Goal: Information Seeking & Learning: Learn about a topic

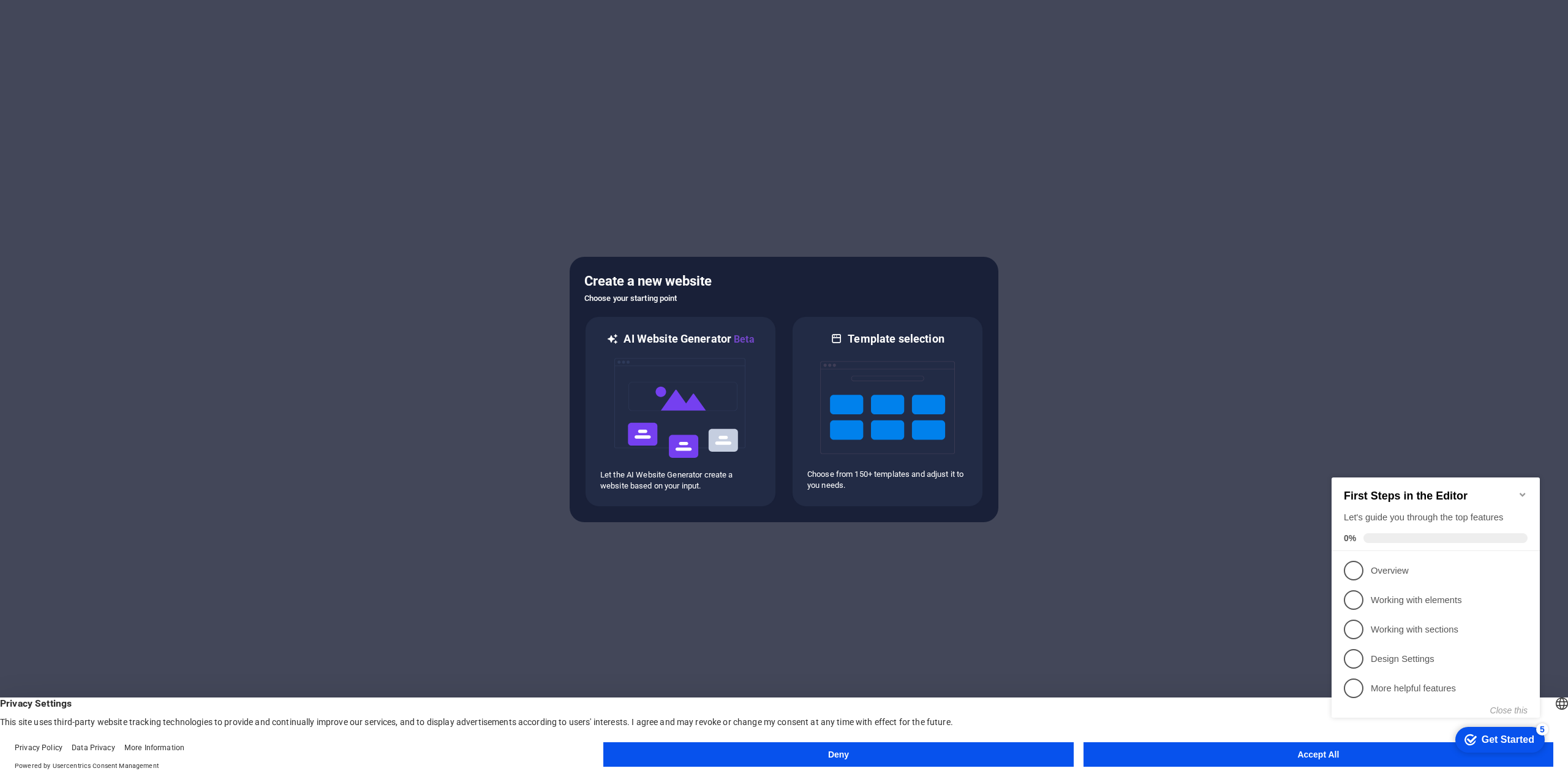
click at [1175, 761] on button "Accept All" at bounding box center [1318, 754] width 470 height 24
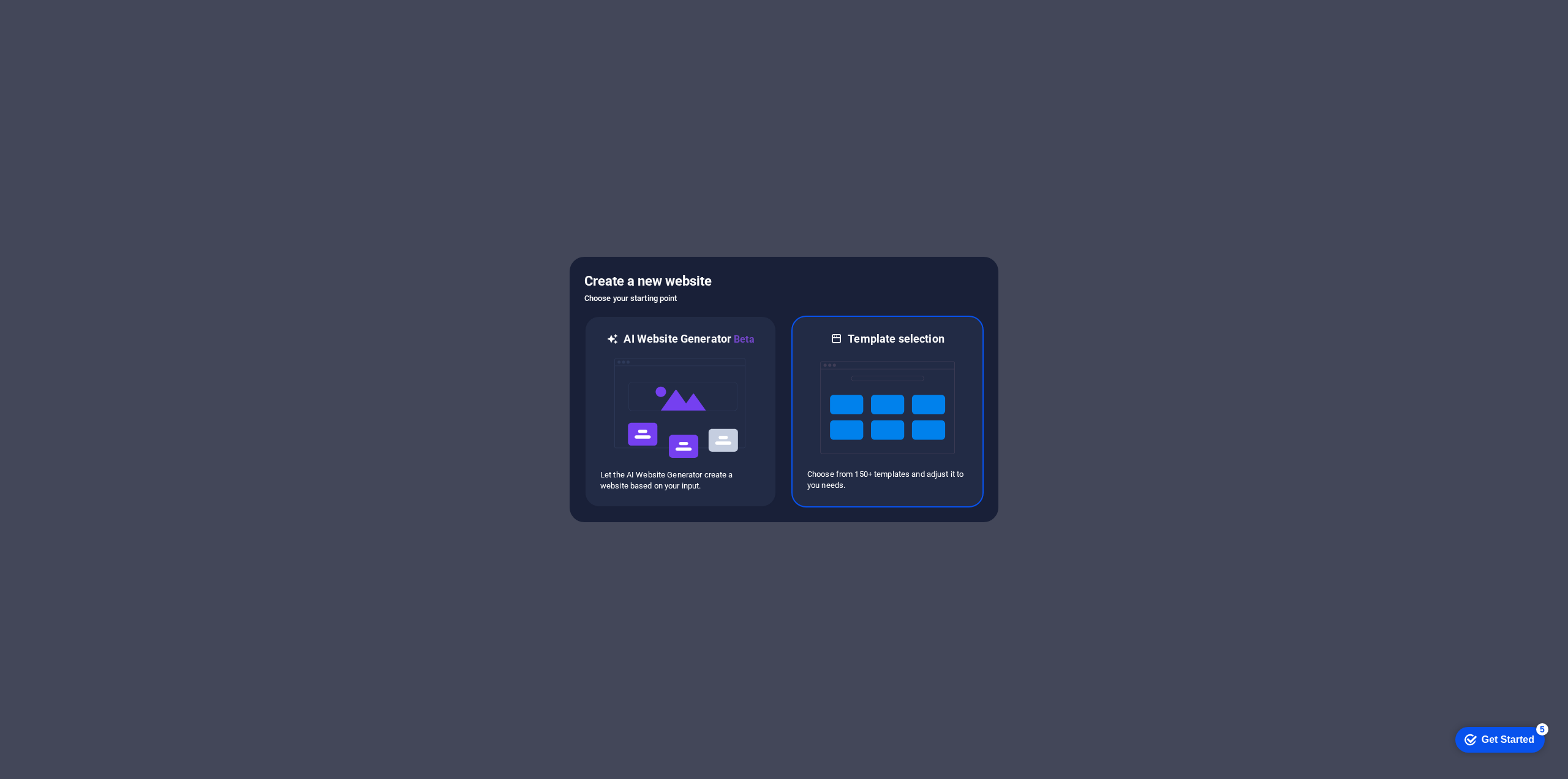
click at [884, 400] on img at bounding box center [887, 407] width 134 height 123
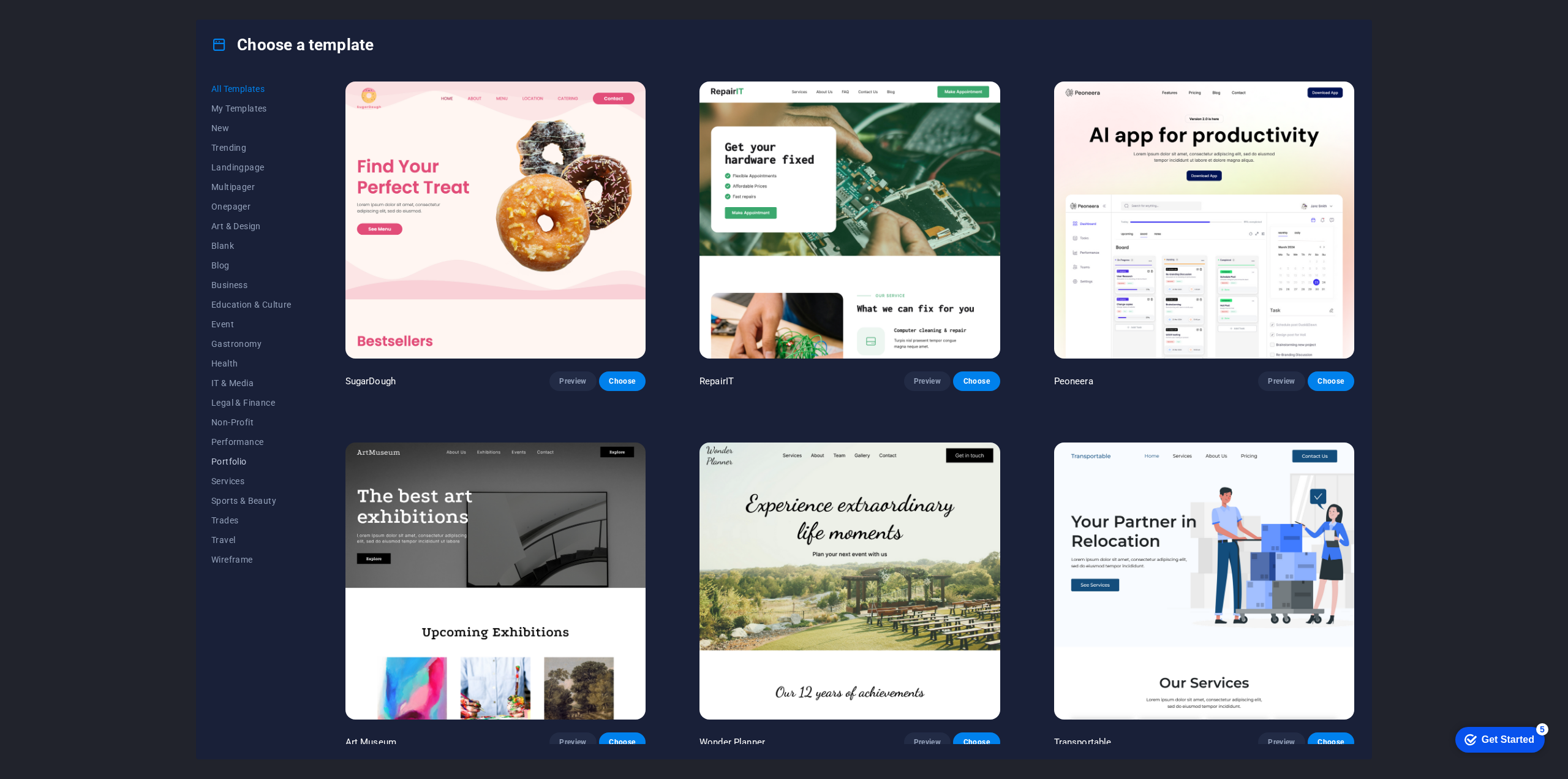
click at [239, 459] on span "Portfolio" at bounding box center [251, 461] width 80 height 10
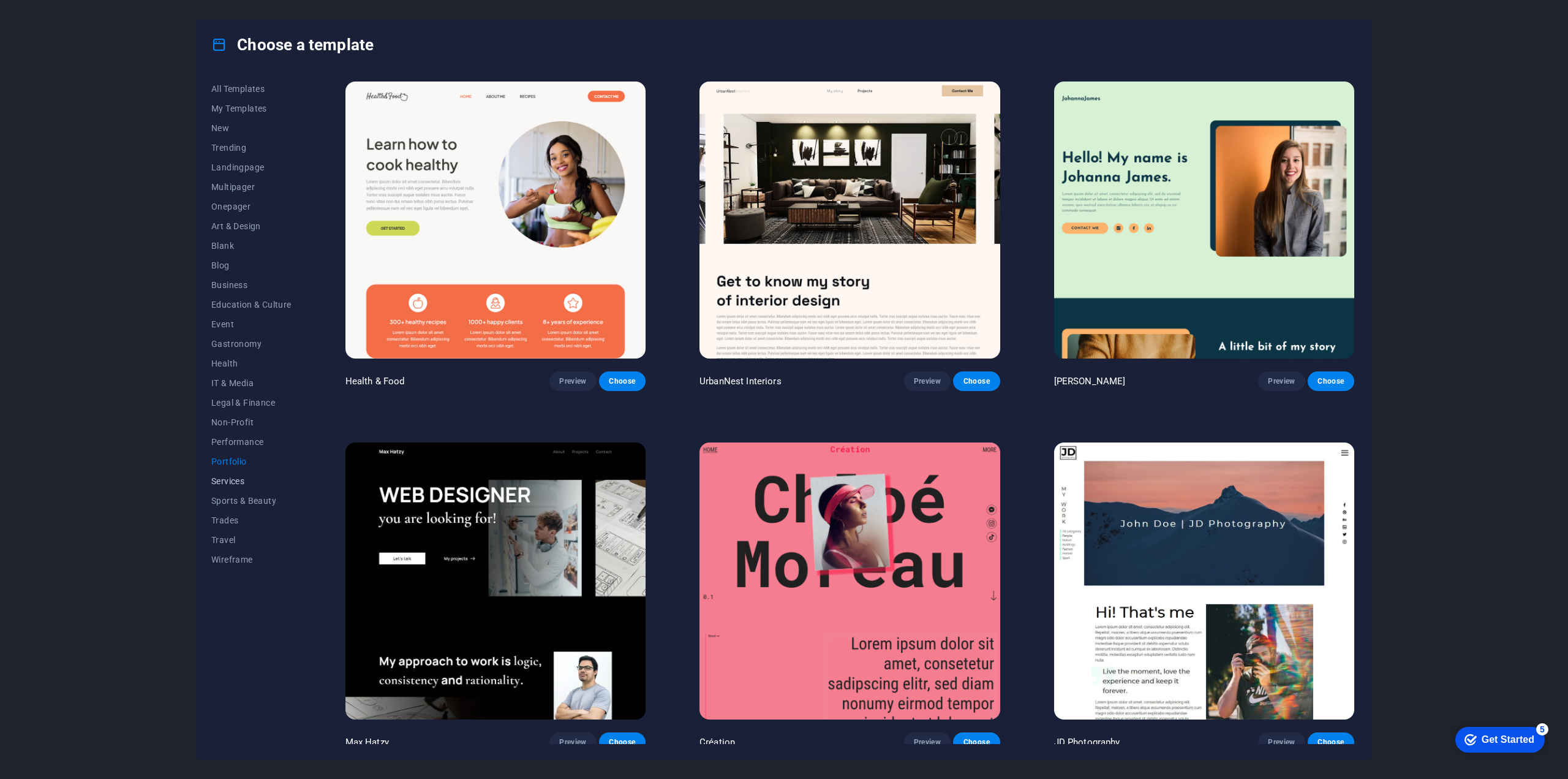
click at [244, 480] on span "Services" at bounding box center [251, 481] width 80 height 10
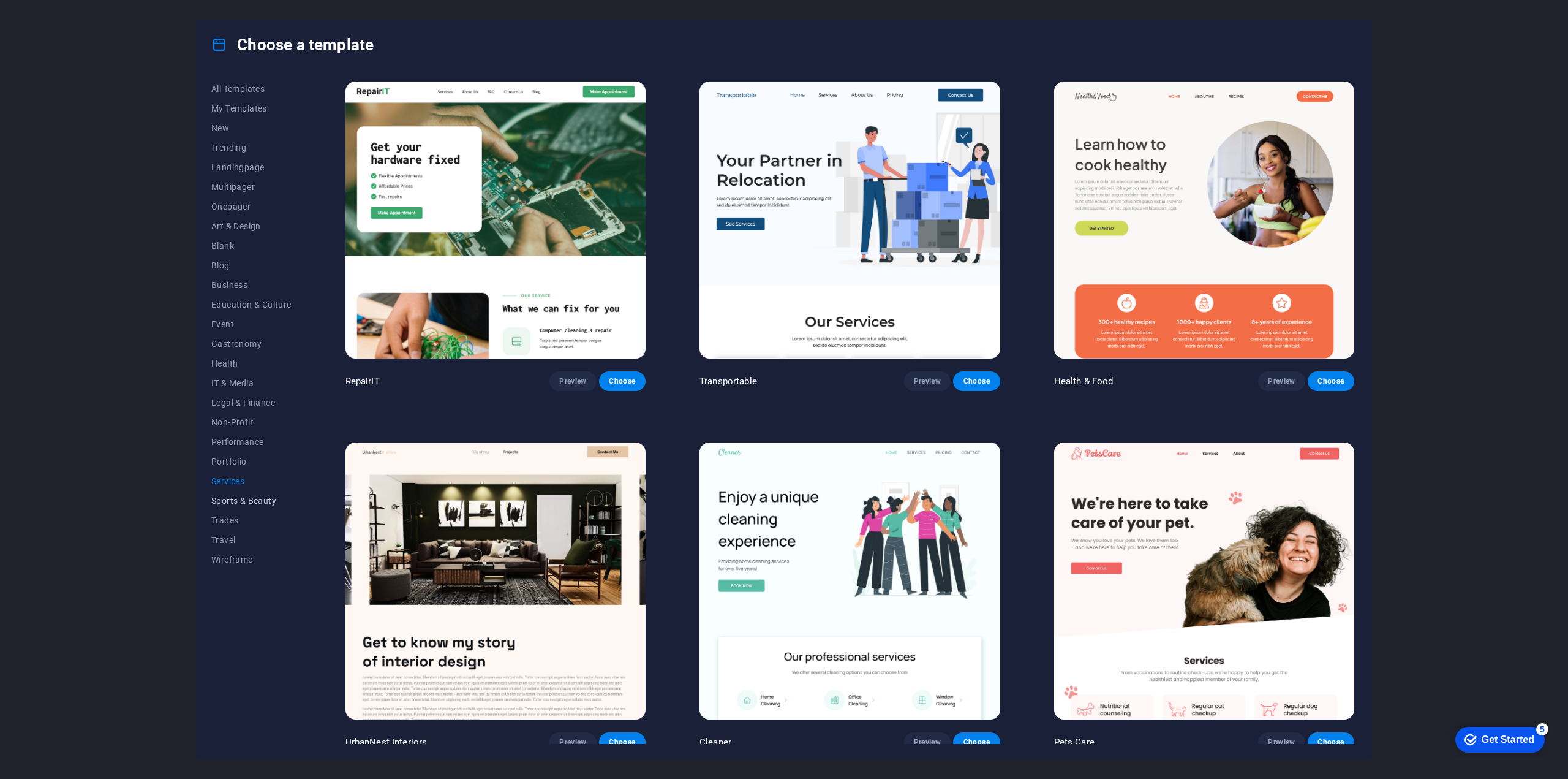
click at [240, 502] on span "Sports & Beauty" at bounding box center [251, 501] width 80 height 10
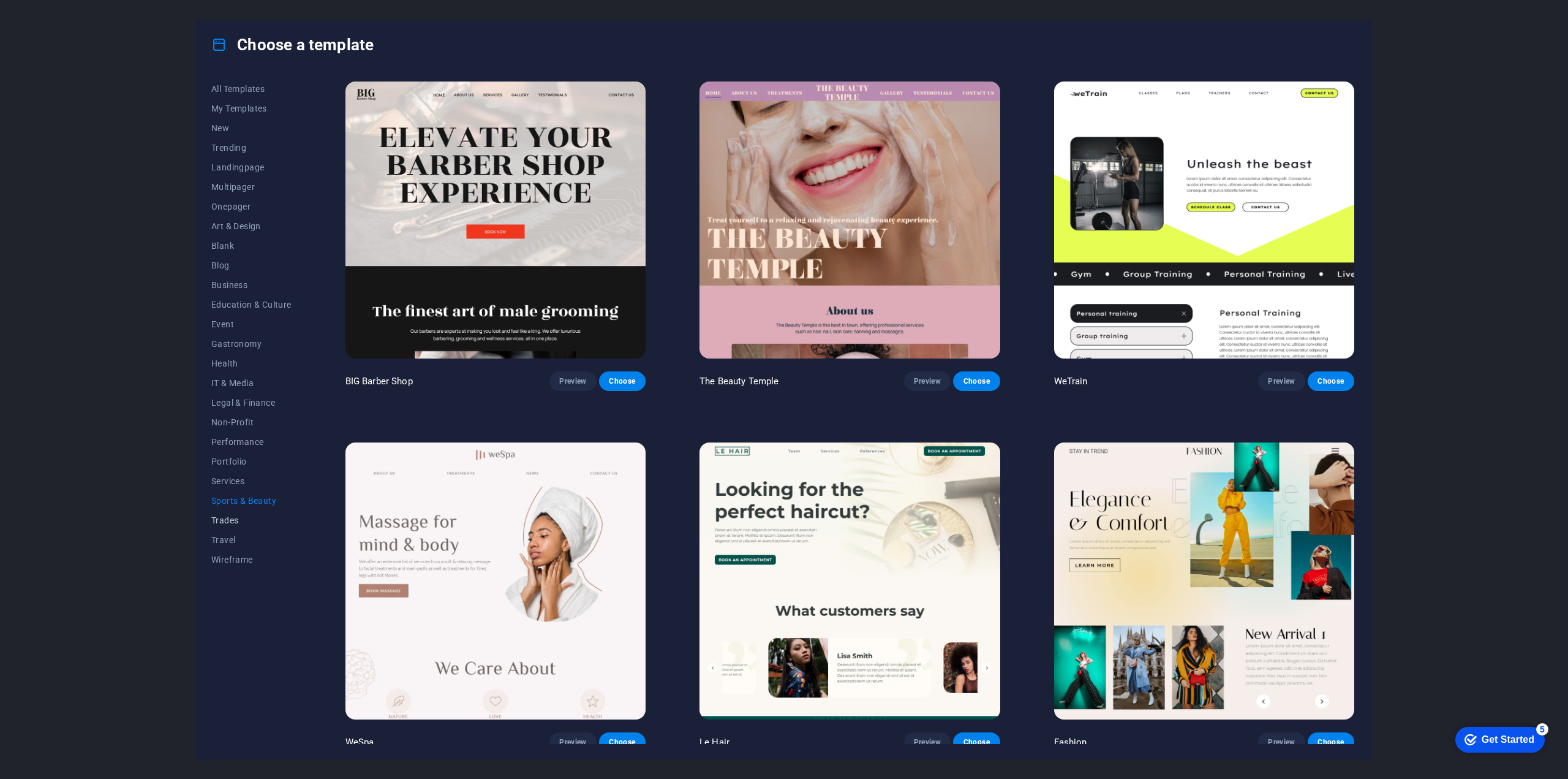
click at [241, 526] on button "Trades" at bounding box center [251, 520] width 80 height 19
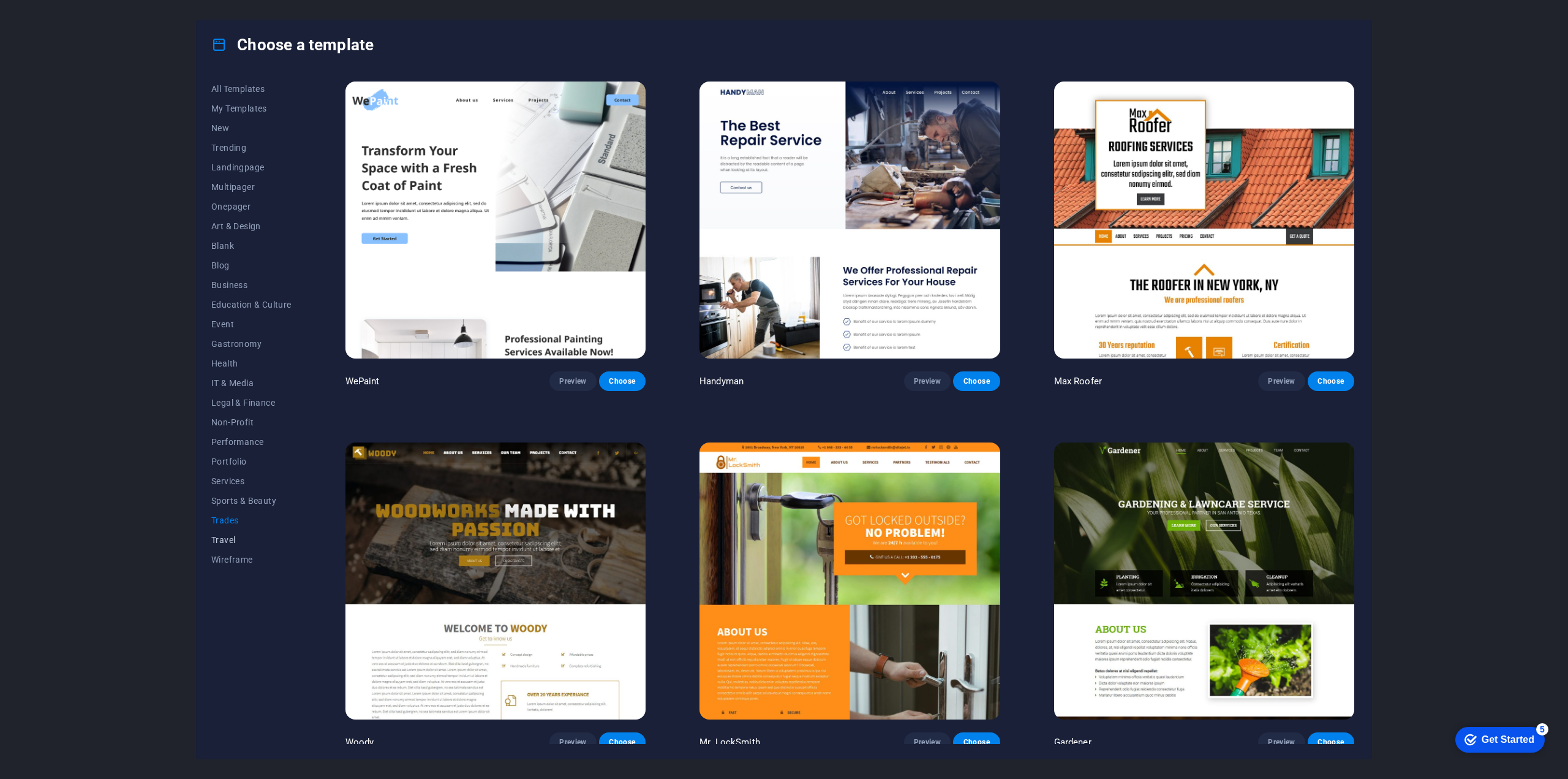
click at [233, 540] on span "Travel" at bounding box center [251, 540] width 80 height 10
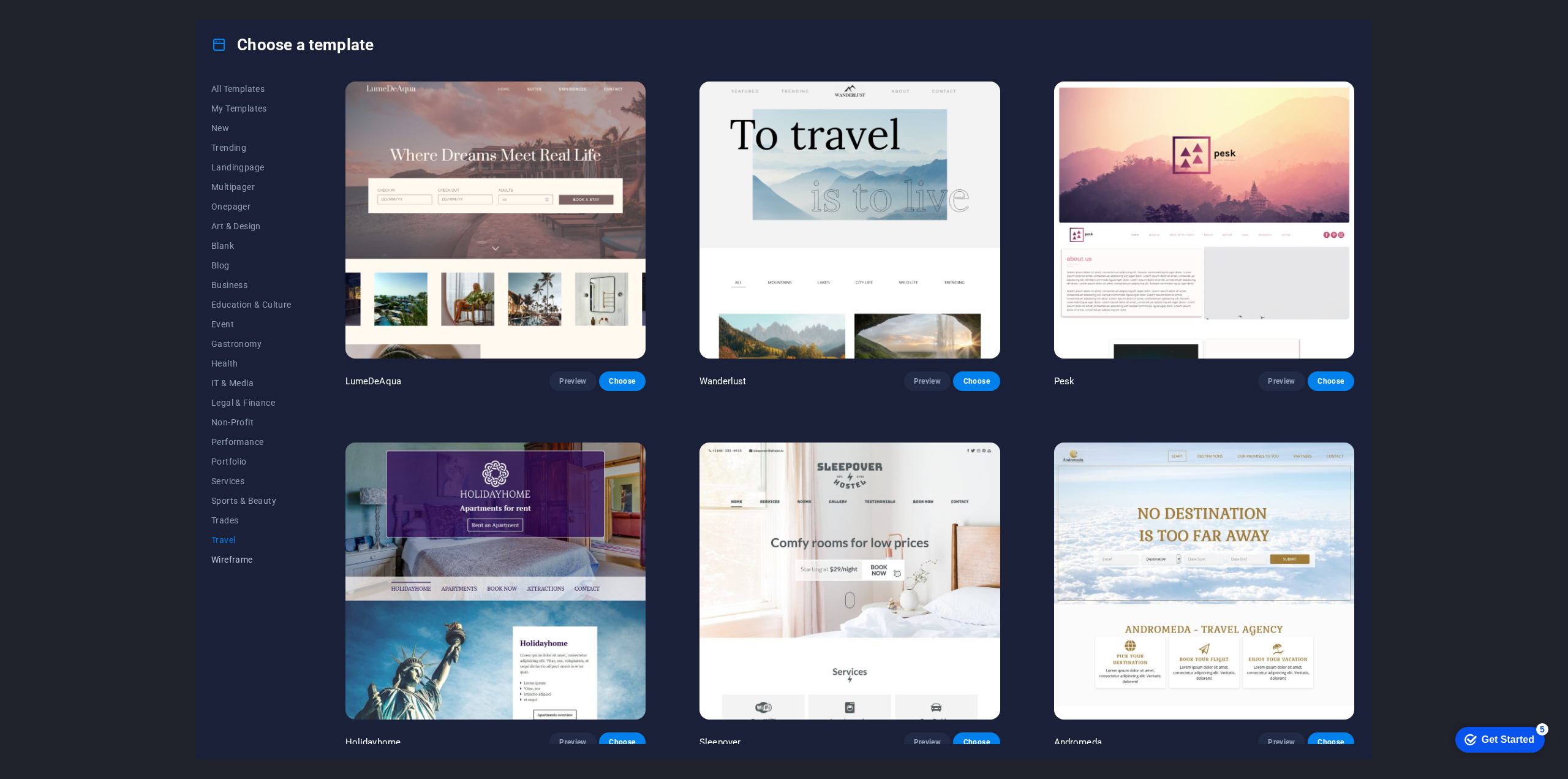
click at [240, 556] on span "Wireframe" at bounding box center [251, 559] width 80 height 10
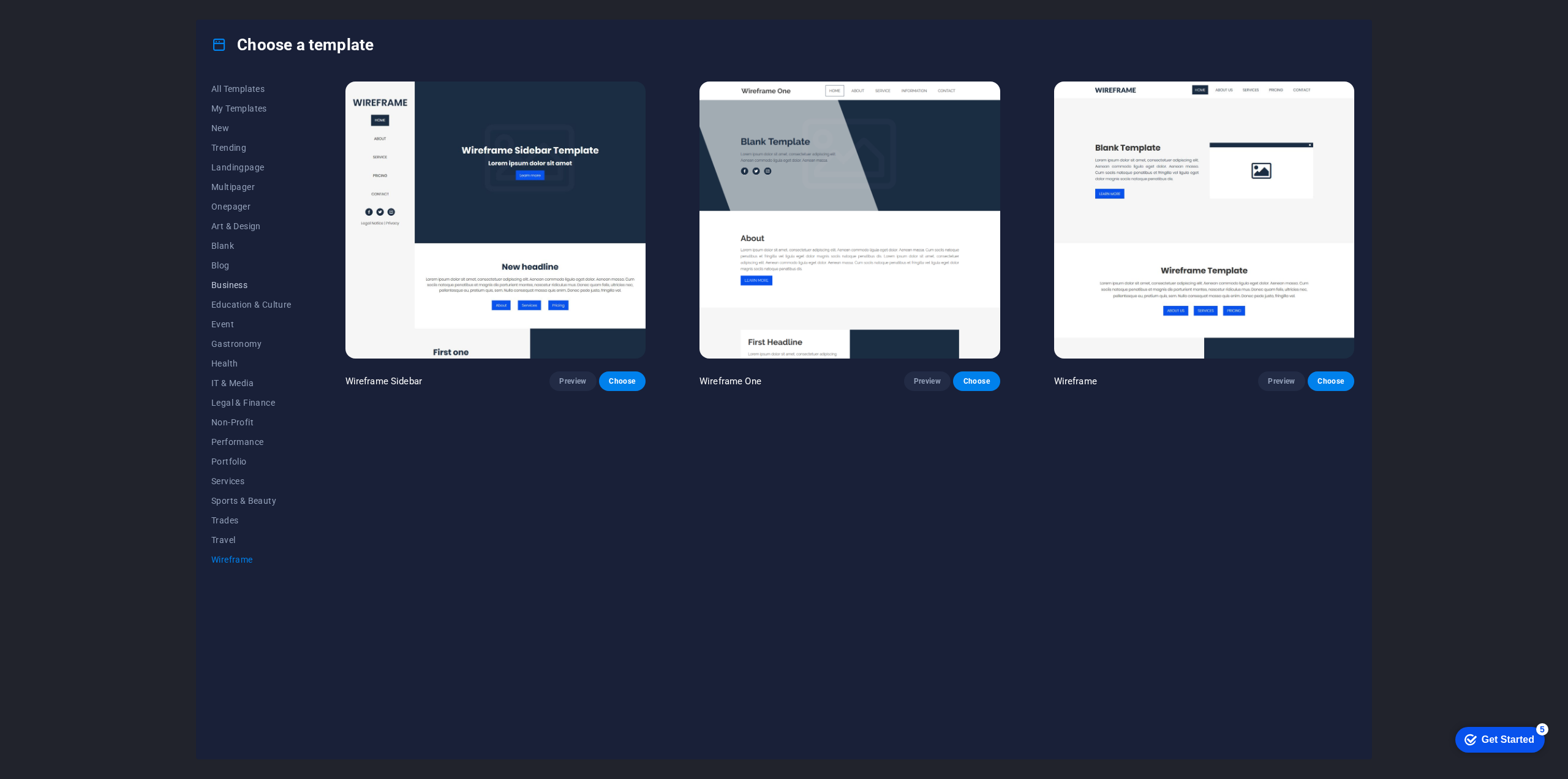
click at [237, 284] on span "Business" at bounding box center [251, 285] width 80 height 10
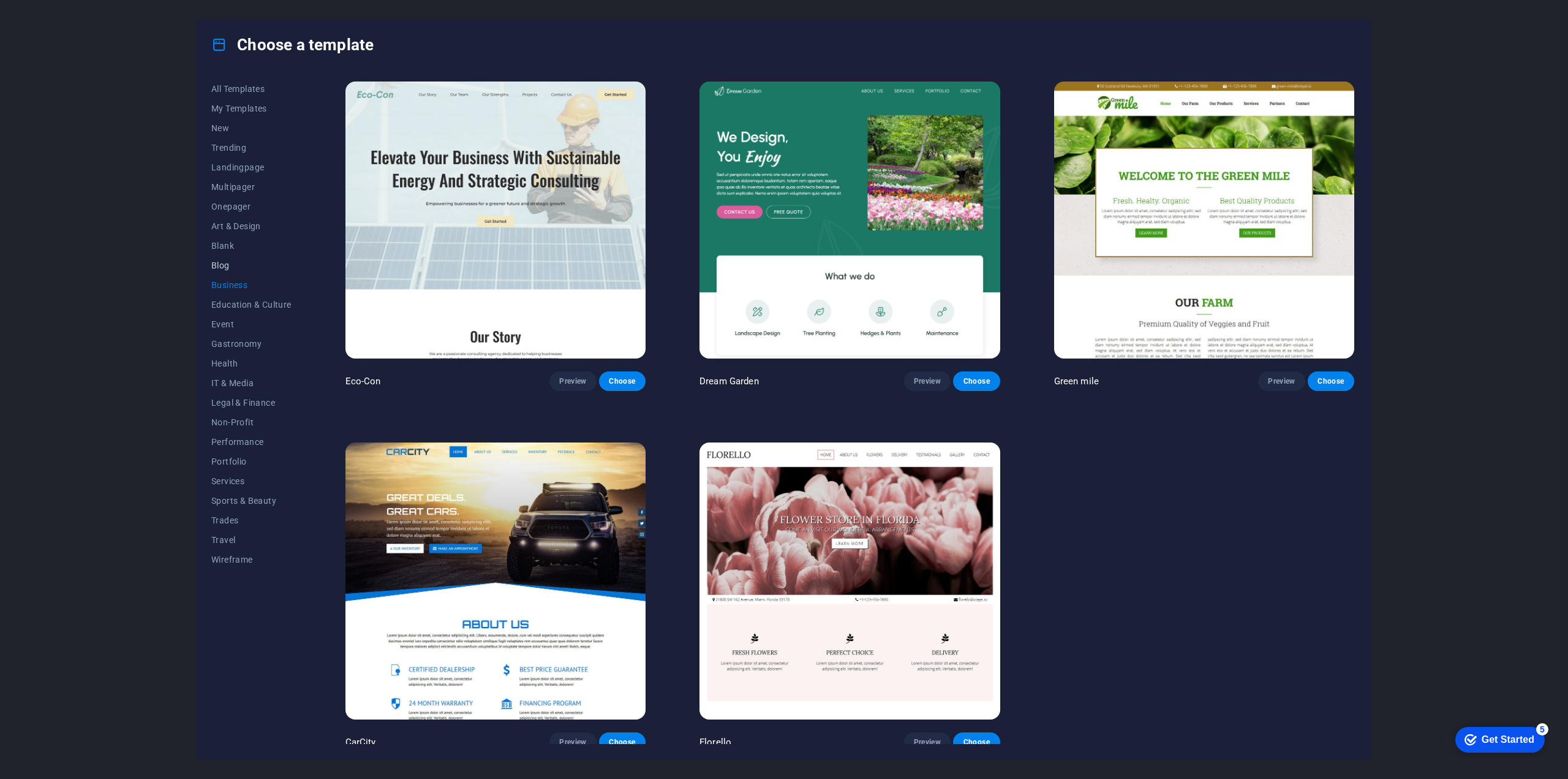
click at [230, 263] on span "Blog" at bounding box center [251, 265] width 80 height 10
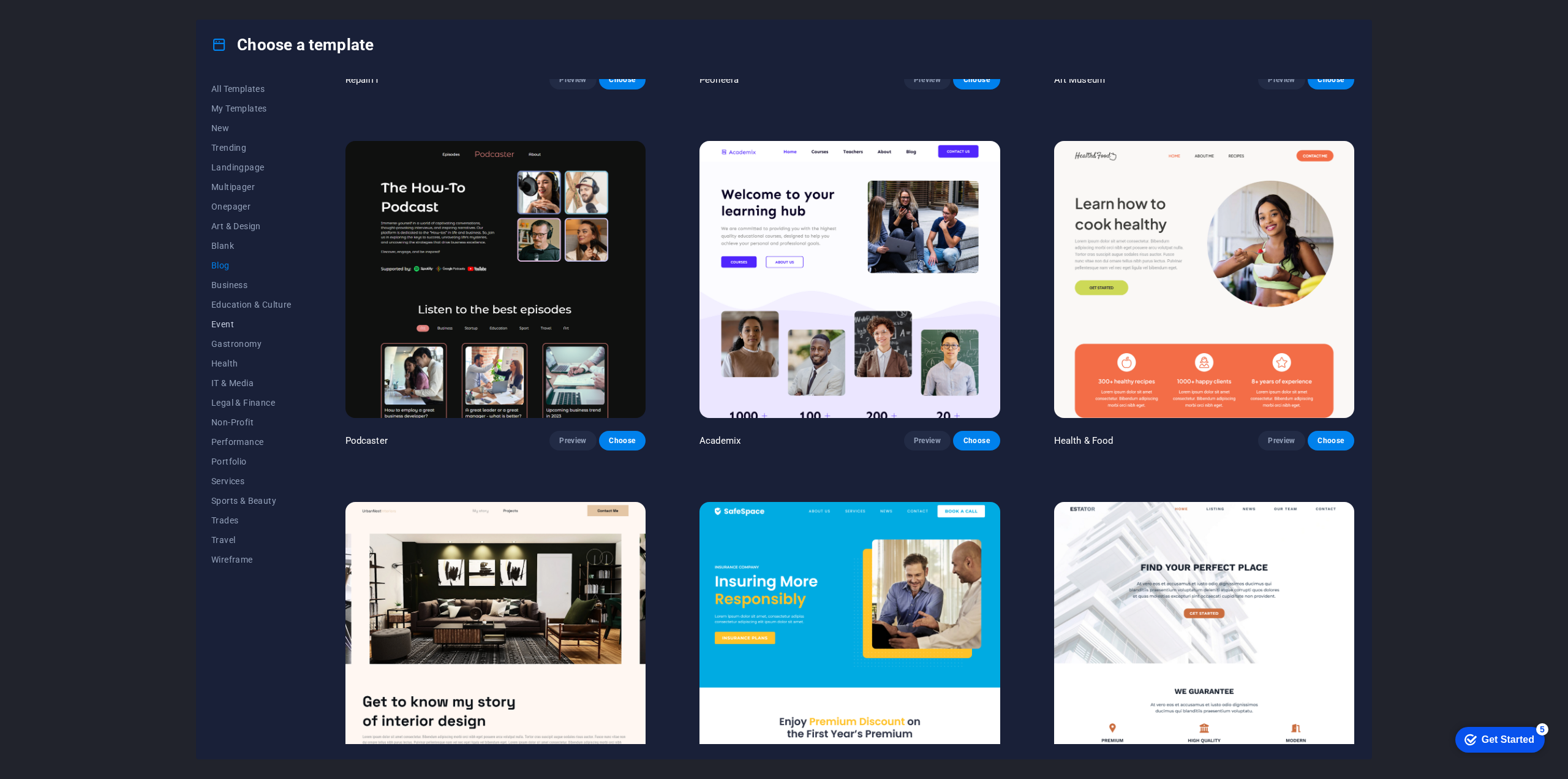
scroll to position [245, 0]
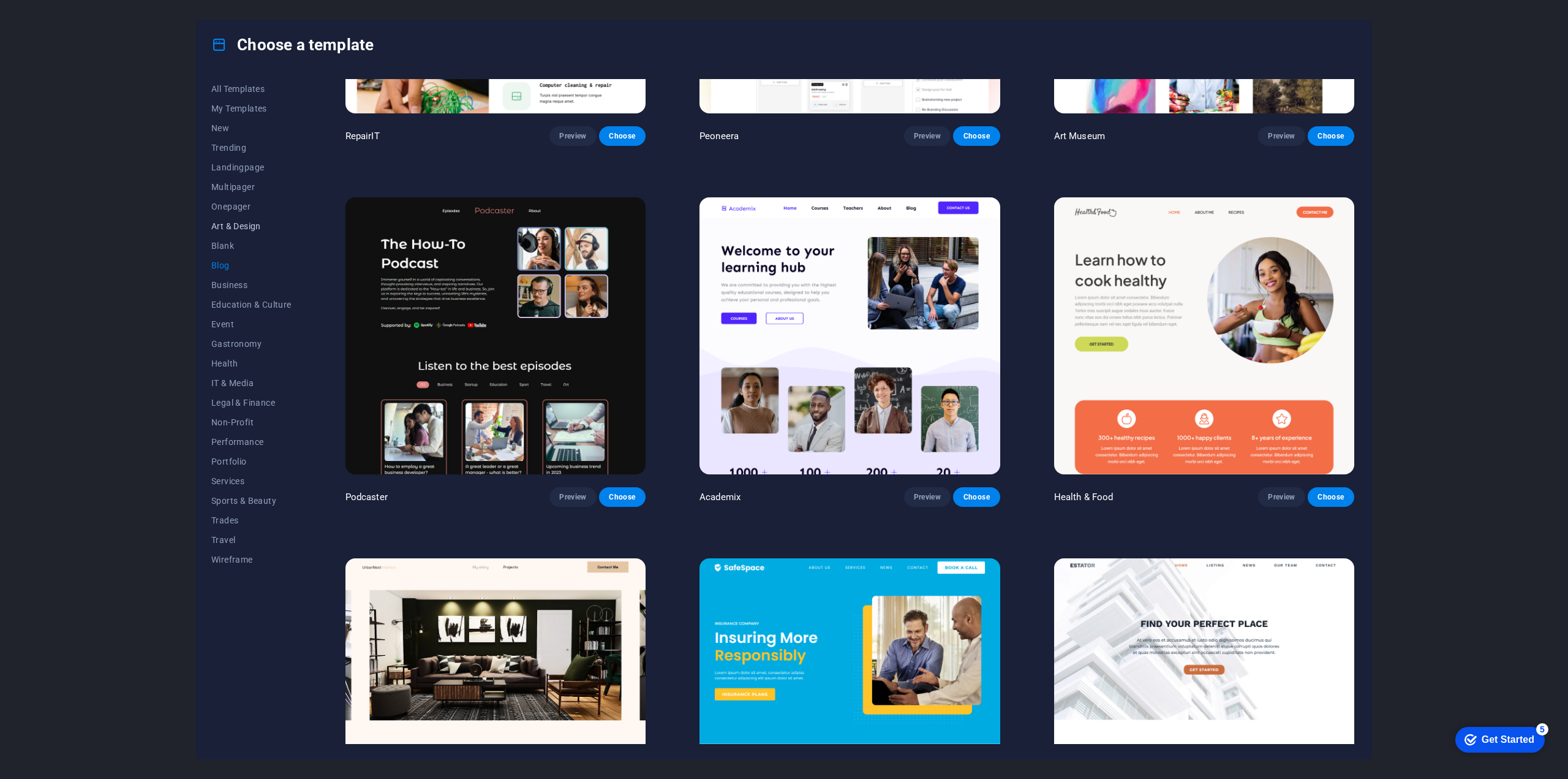
click at [242, 221] on span "Art & Design" at bounding box center [251, 226] width 80 height 10
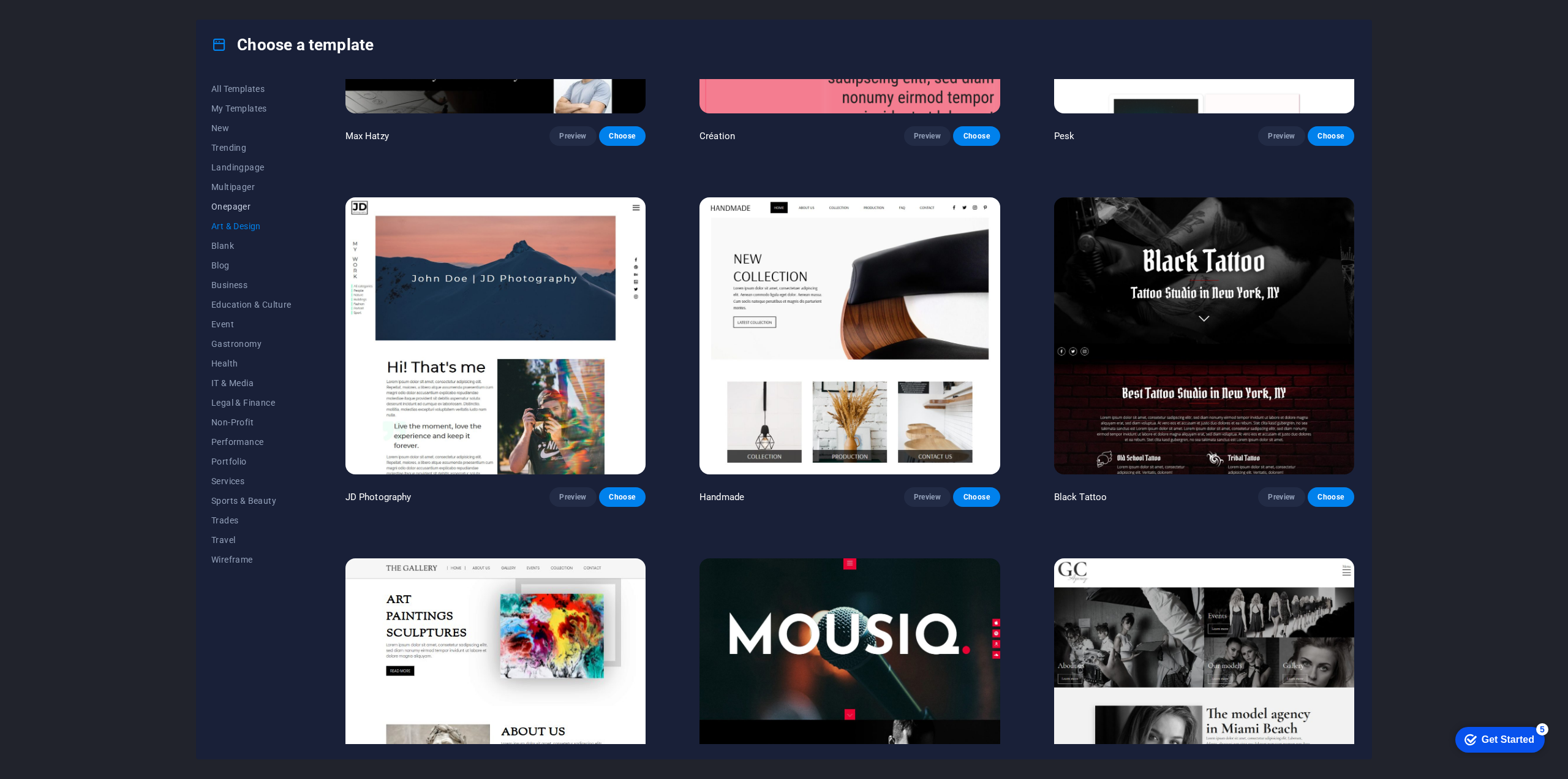
click at [250, 208] on span "Onepager" at bounding box center [251, 206] width 80 height 10
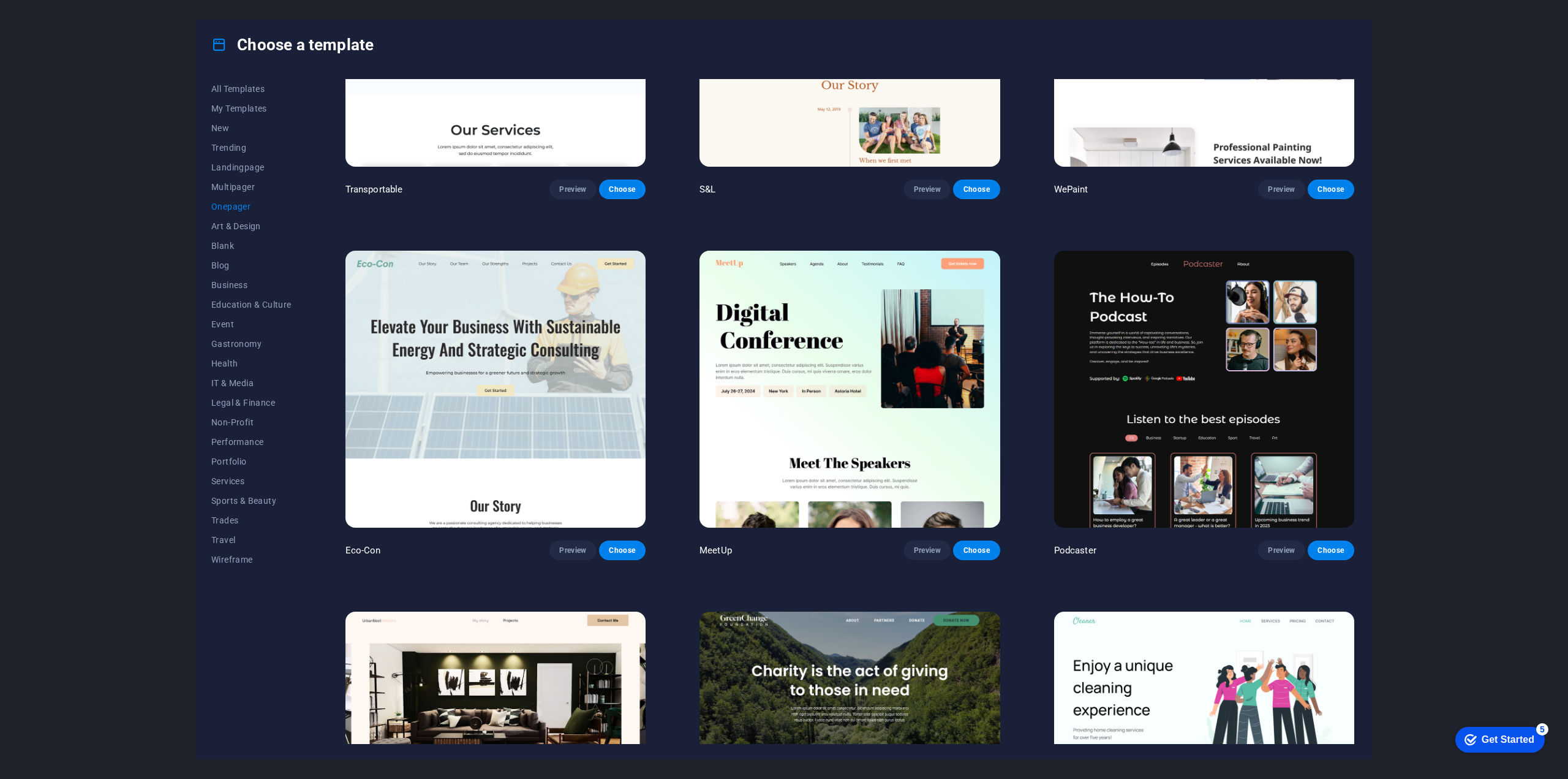
scroll to position [0, 0]
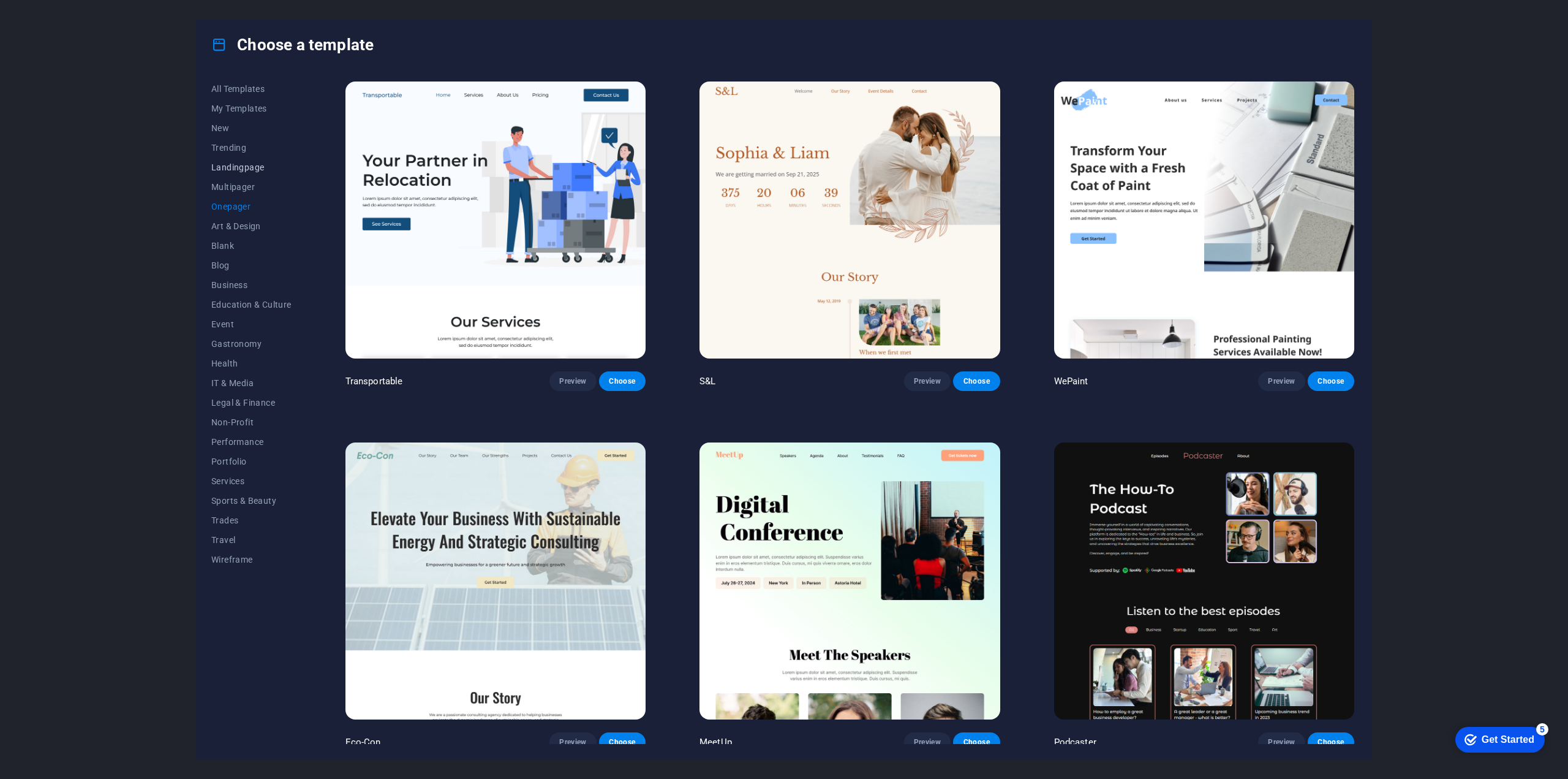
click at [251, 166] on span "Landingpage" at bounding box center [251, 167] width 80 height 10
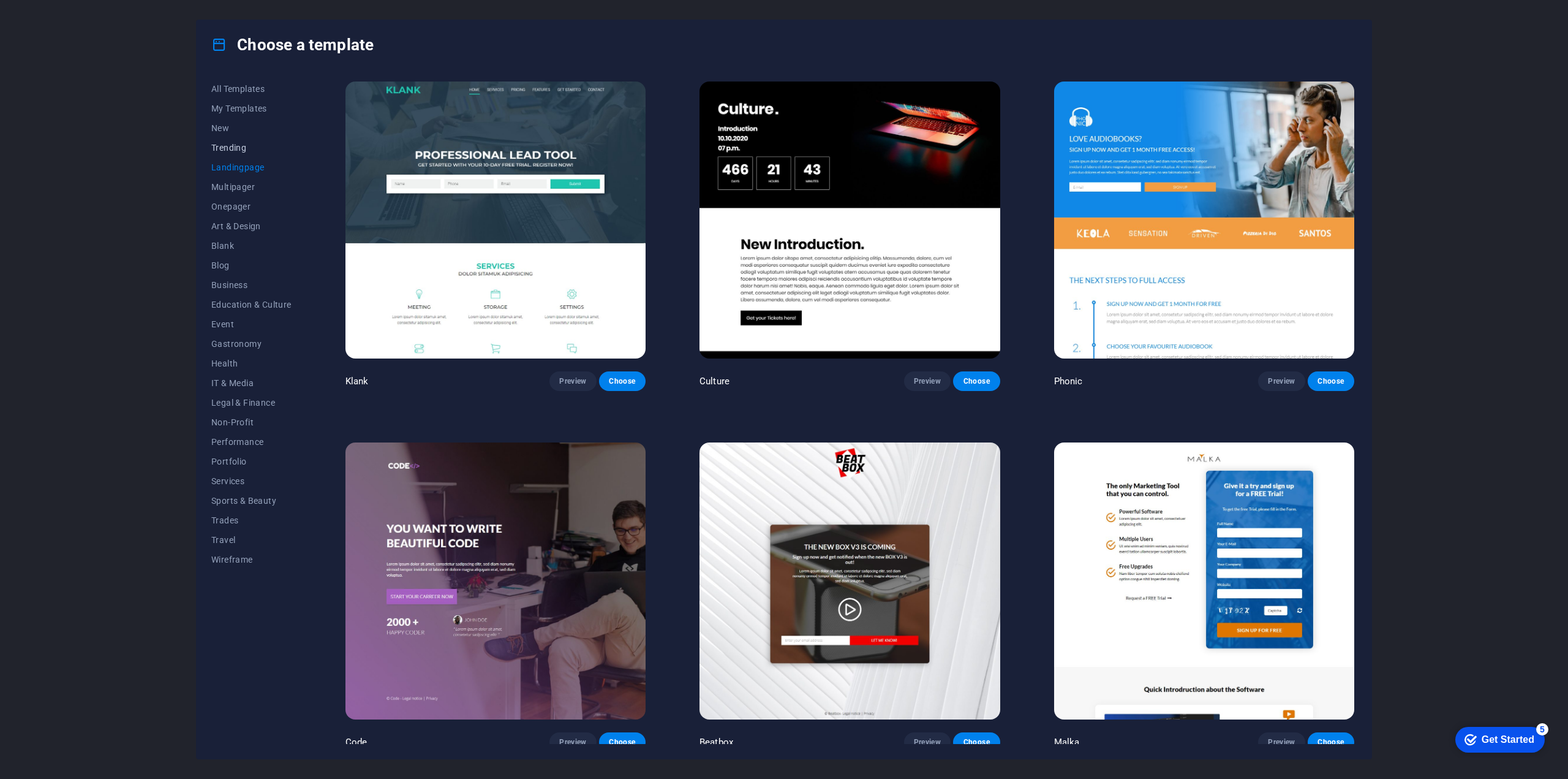
click at [241, 146] on span "Trending" at bounding box center [251, 148] width 80 height 10
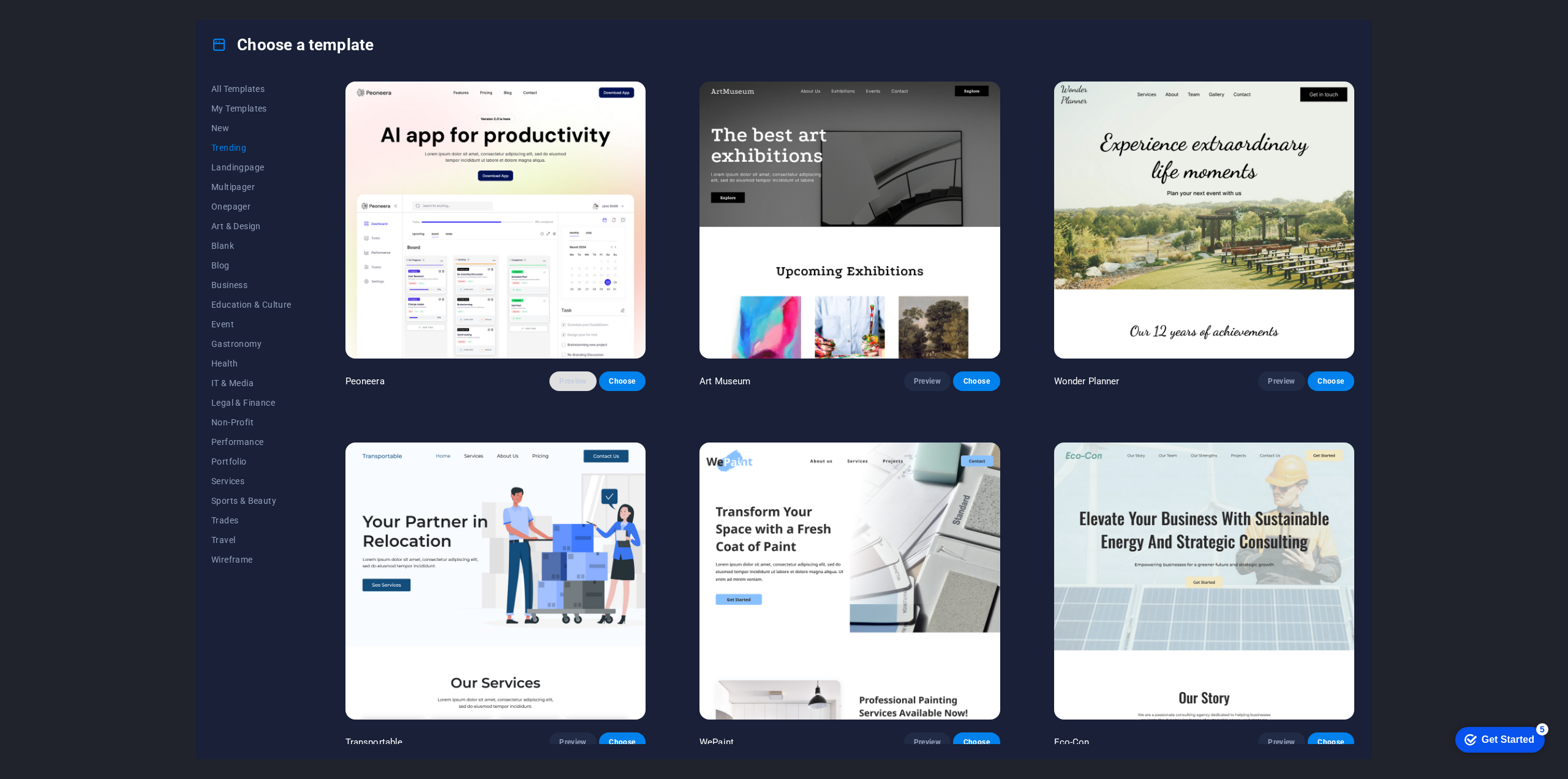
click at [570, 380] on span "Preview" at bounding box center [572, 381] width 27 height 10
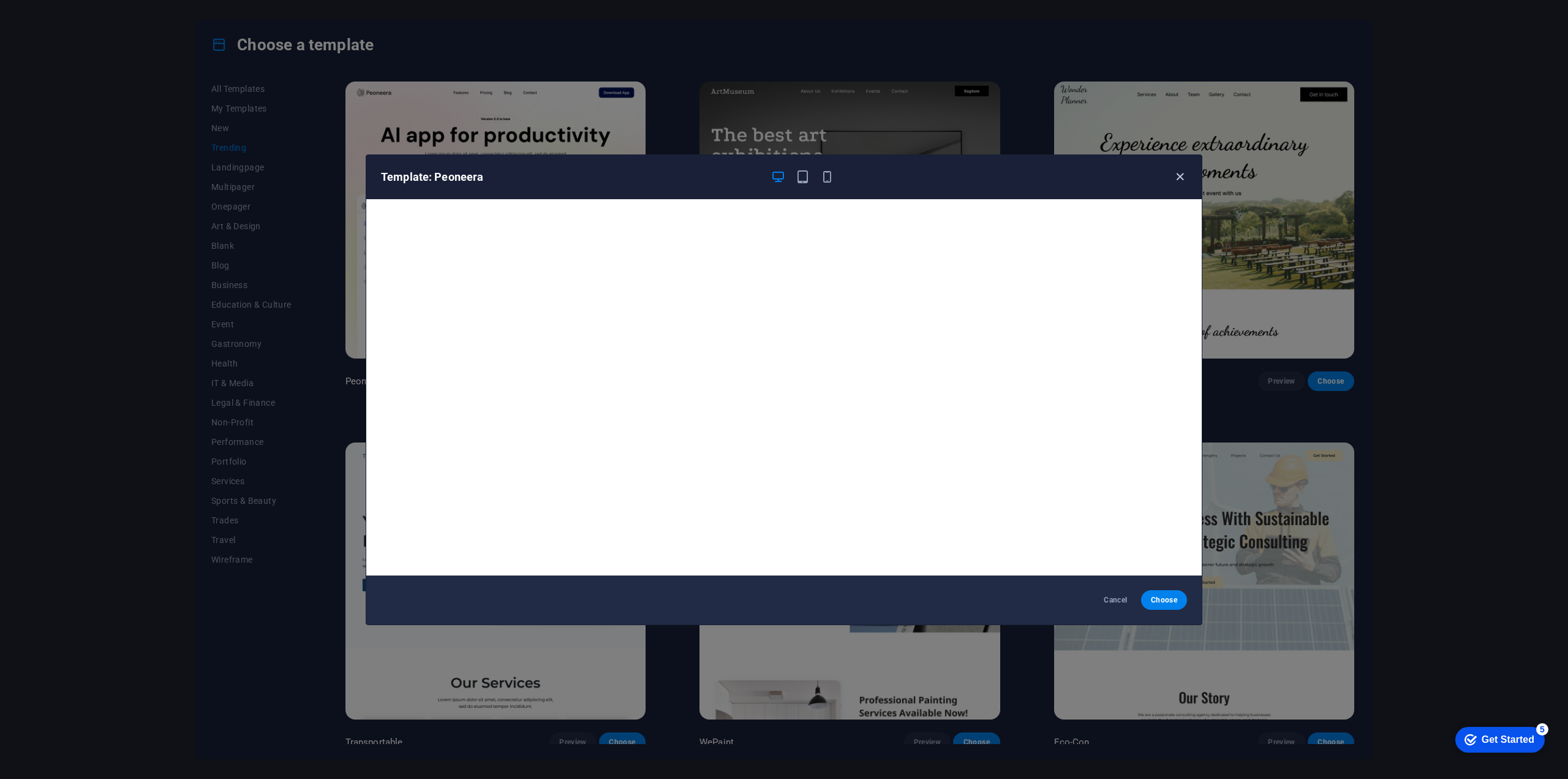
click at [1181, 177] on icon "button" at bounding box center [1180, 176] width 14 height 14
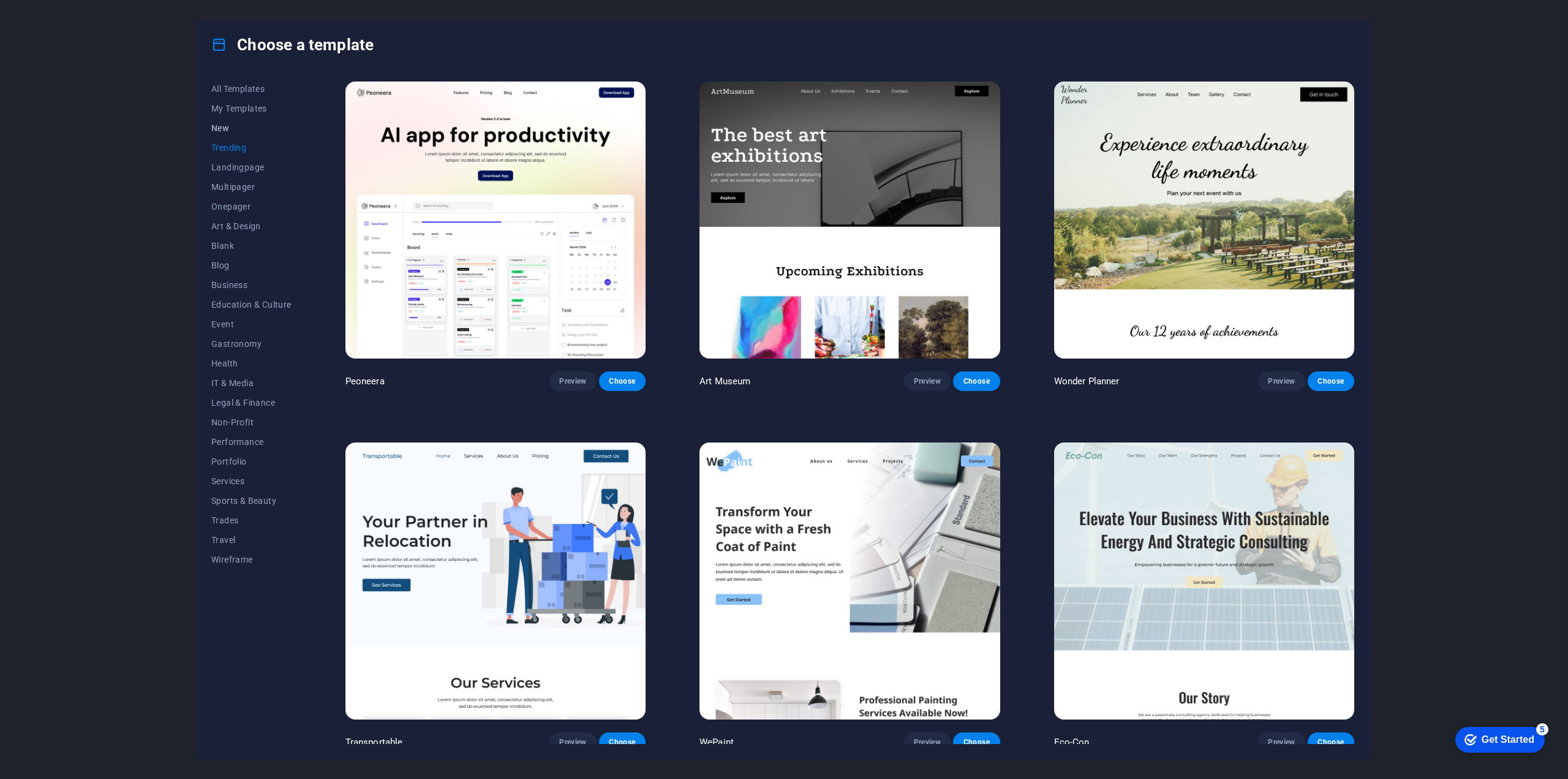
click at [269, 130] on span "New" at bounding box center [251, 128] width 80 height 10
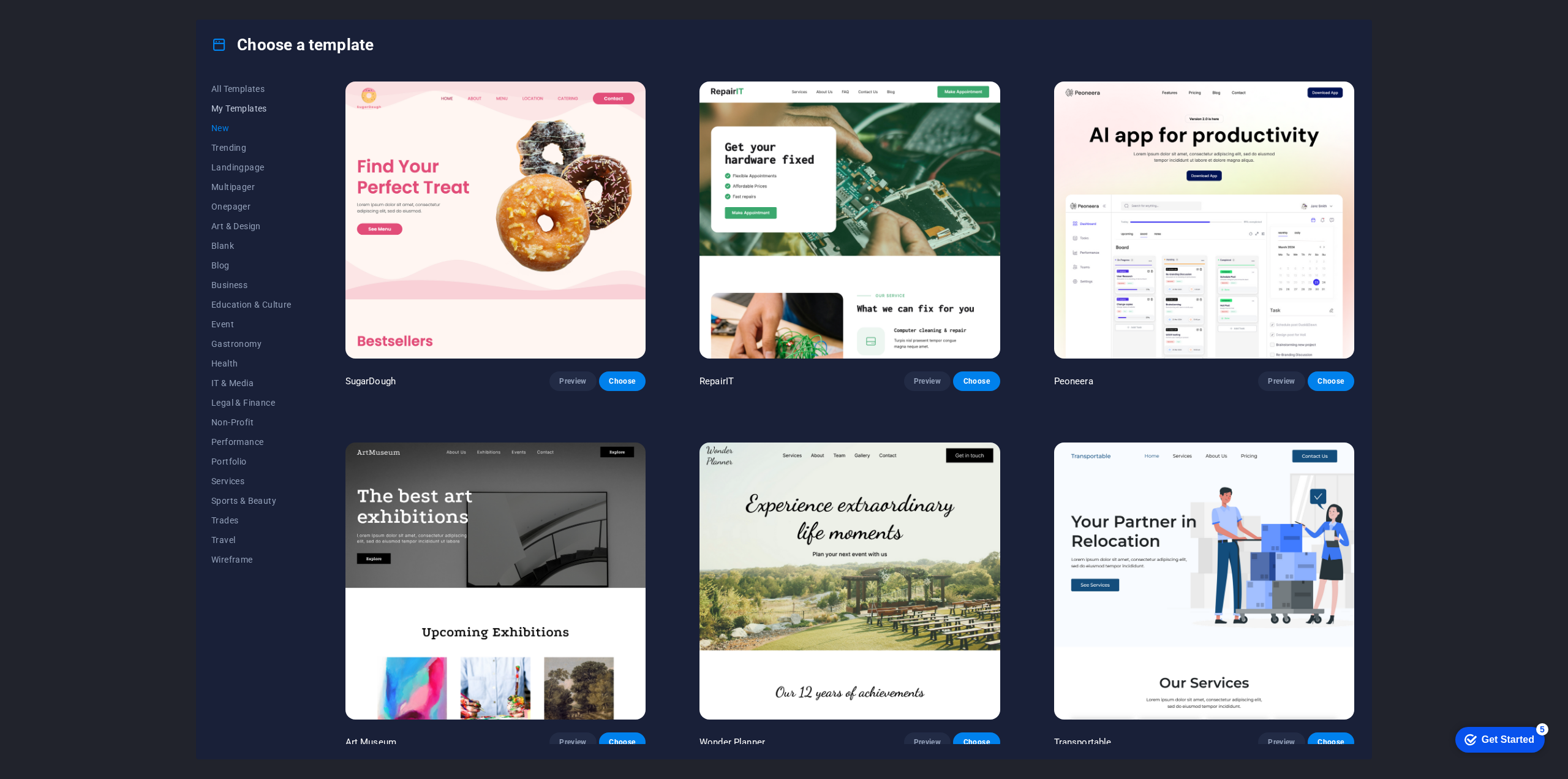
click at [271, 113] on button "My Templates" at bounding box center [251, 108] width 80 height 19
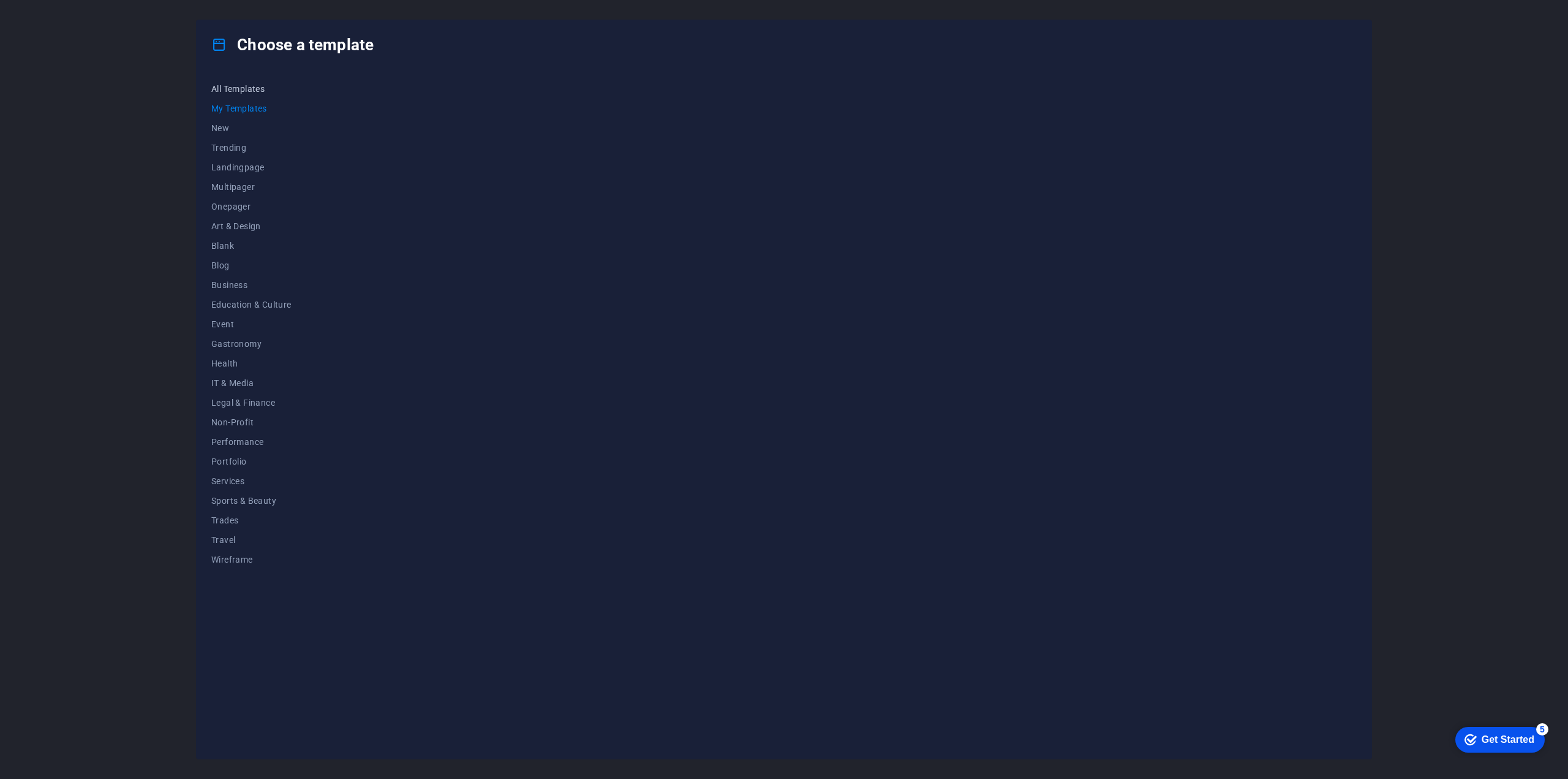
click at [265, 89] on span "All Templates" at bounding box center [251, 89] width 80 height 10
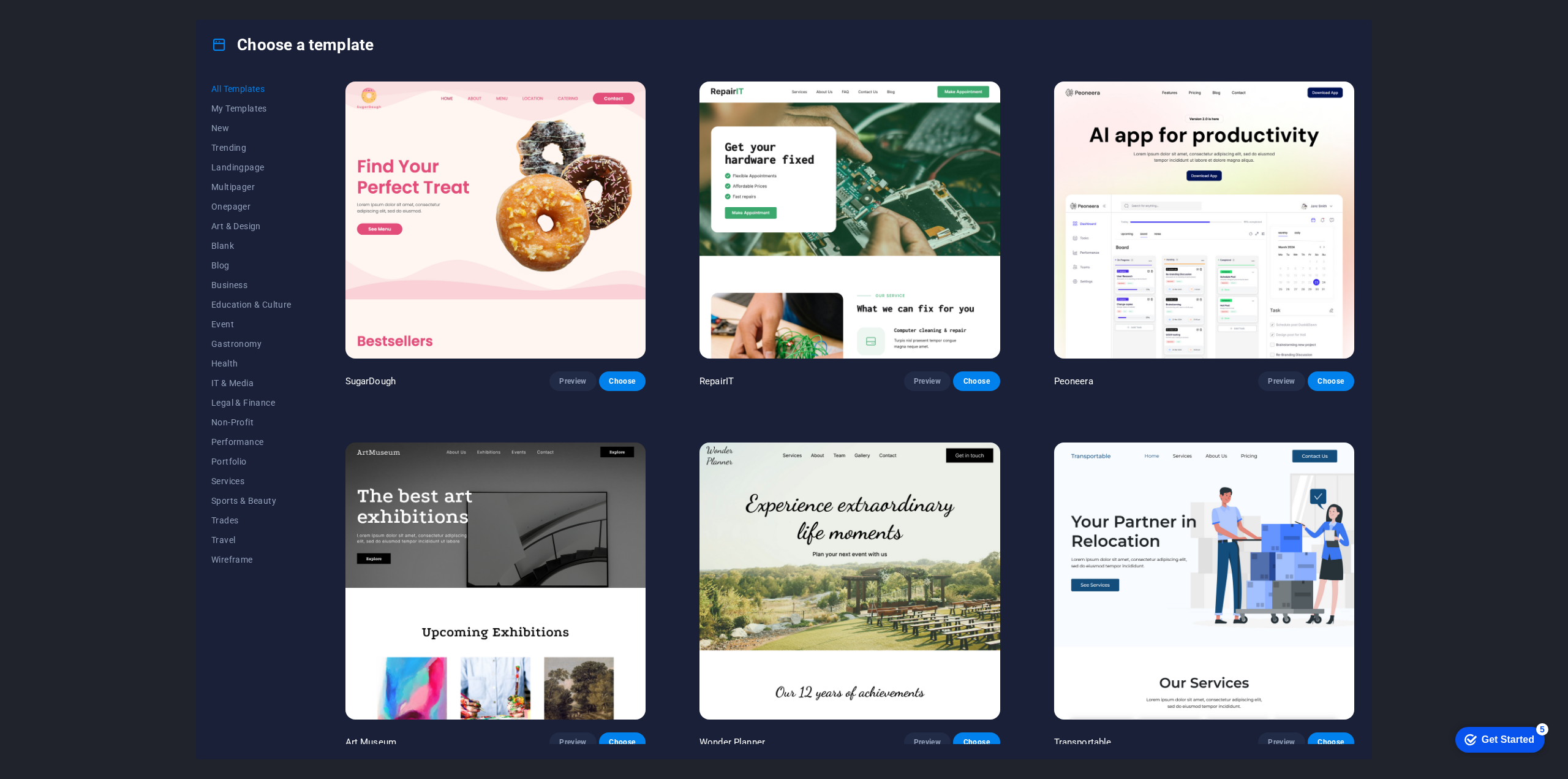
scroll to position [368, 0]
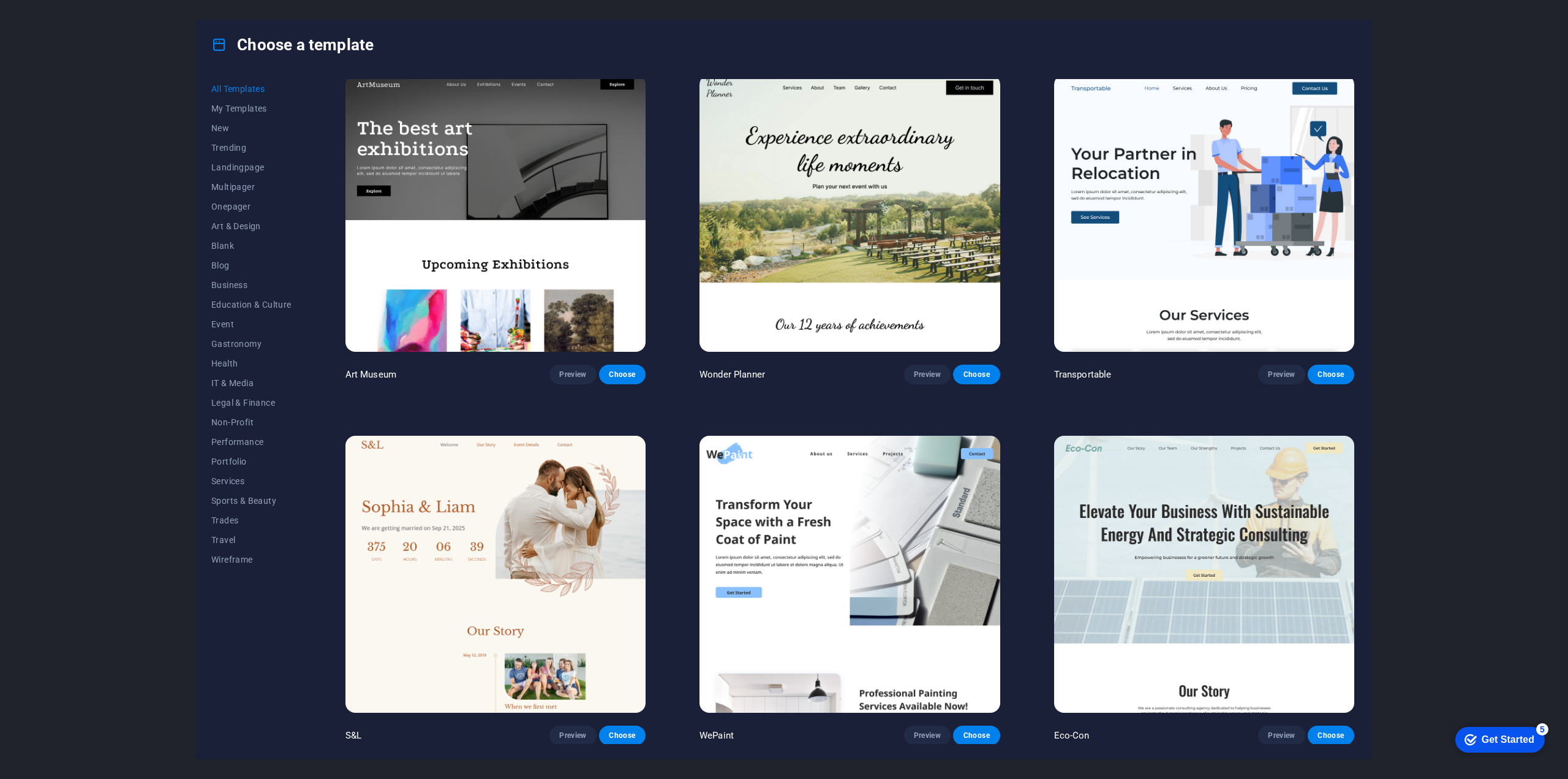
click at [1495, 170] on div "Choose a template All Templates My Templates New Trending Landingpage Multipage…" at bounding box center [784, 389] width 1568 height 779
click at [96, 157] on div "Choose a template All Templates My Templates New Trending Landingpage Multipage…" at bounding box center [784, 389] width 1568 height 779
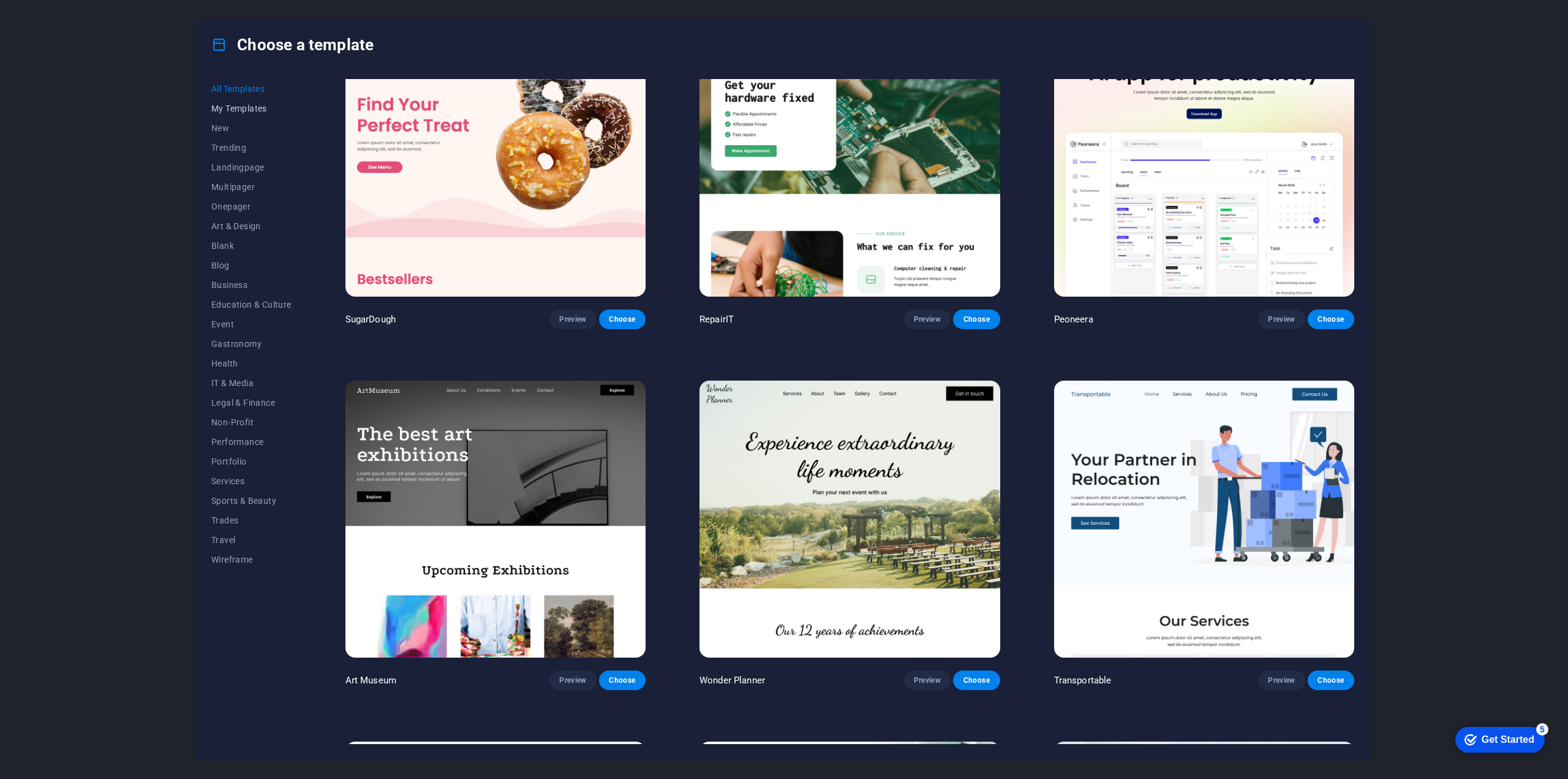
scroll to position [61, 0]
click at [253, 112] on span "My Templates" at bounding box center [251, 108] width 80 height 10
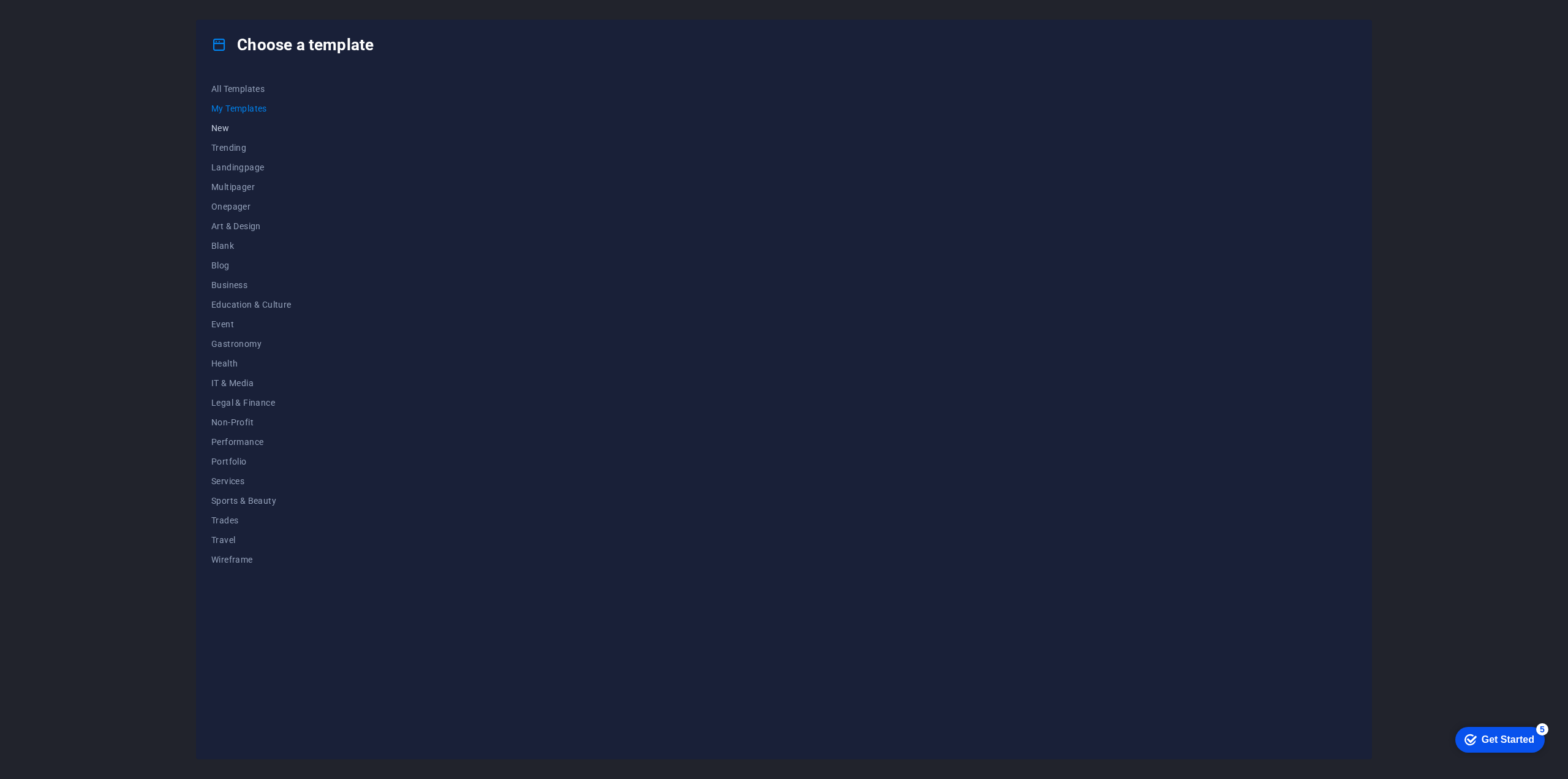
click at [230, 125] on span "New" at bounding box center [251, 128] width 80 height 10
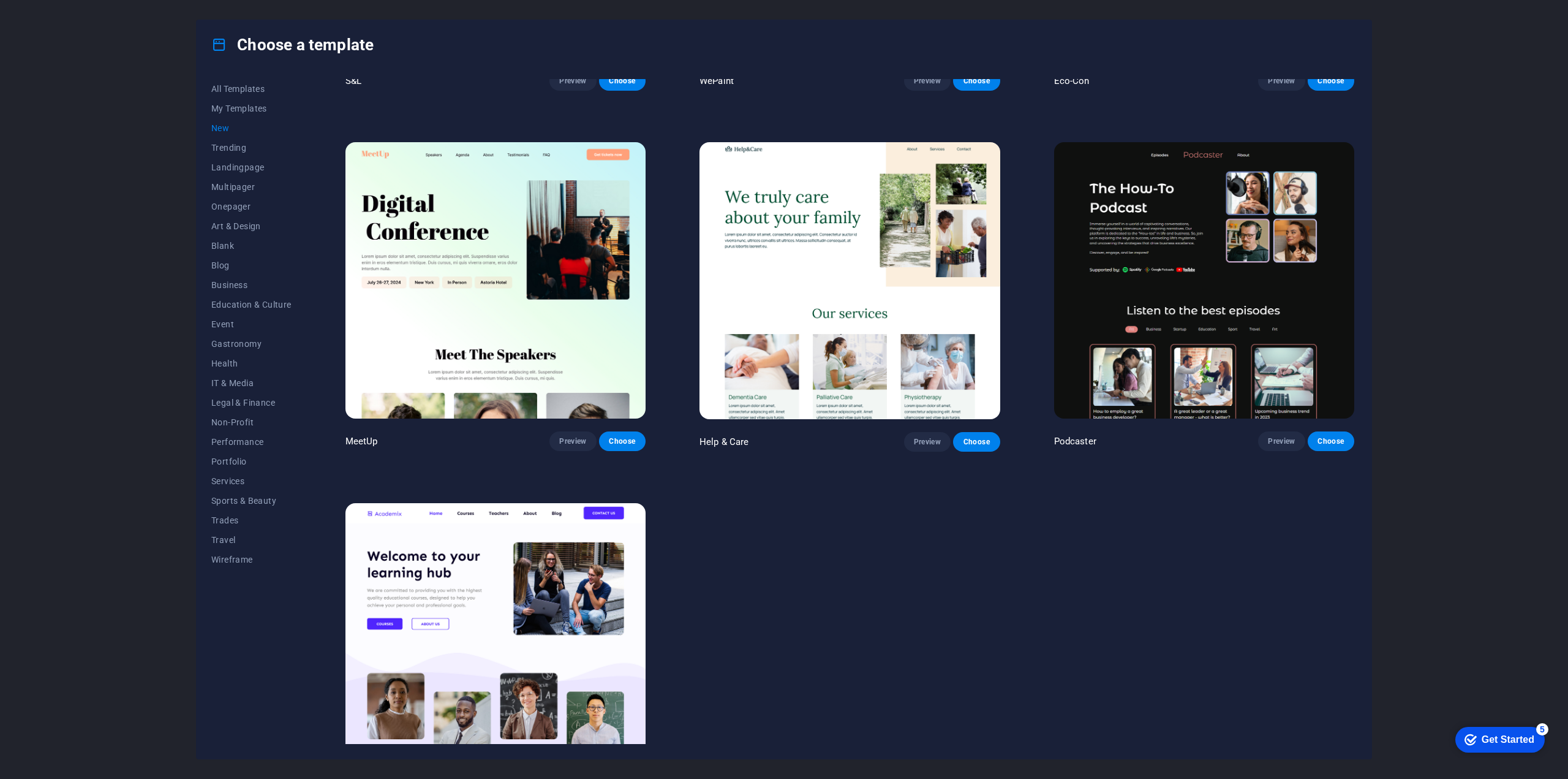
scroll to position [1042, 0]
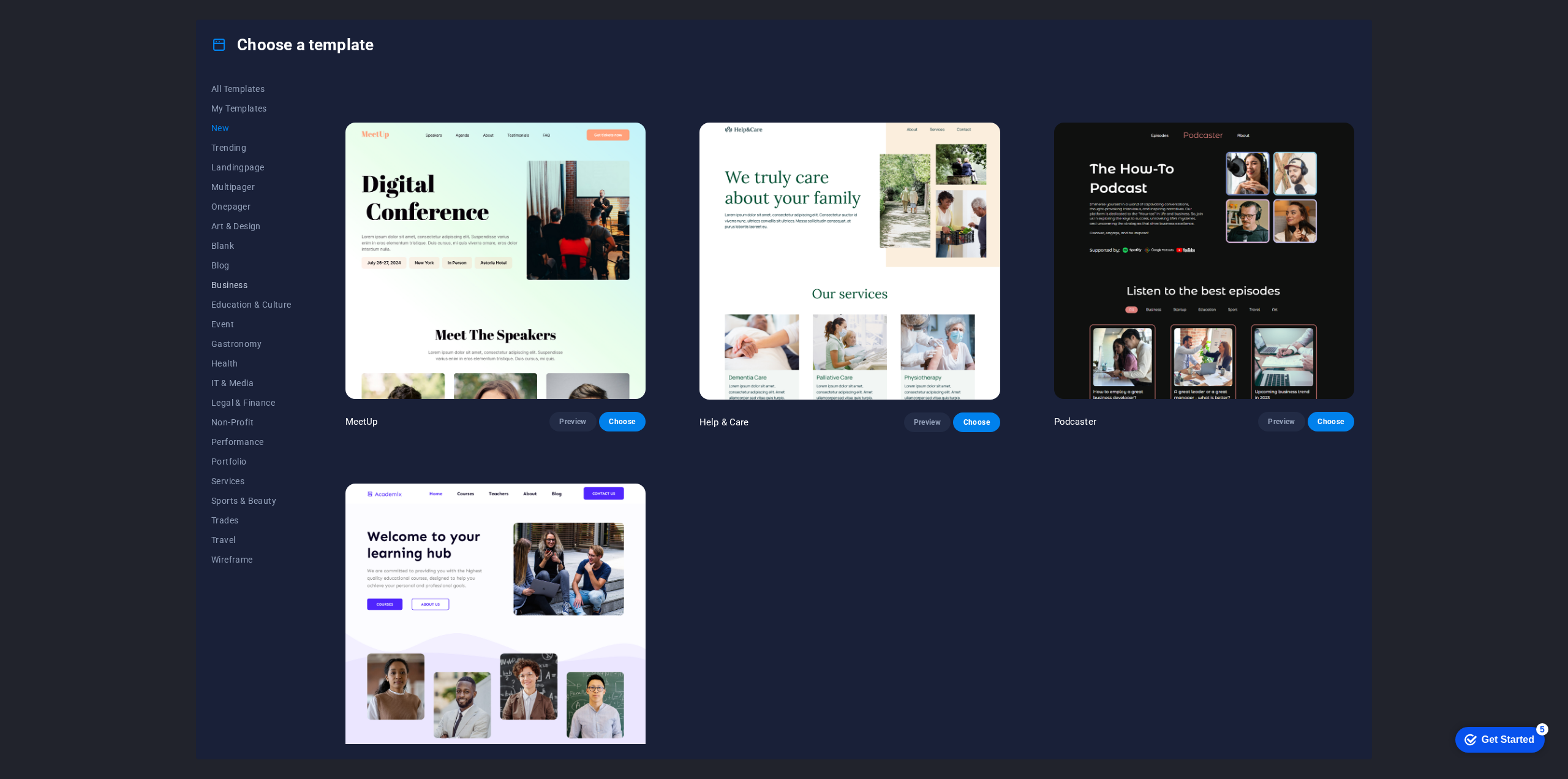
click at [256, 282] on span "Business" at bounding box center [251, 285] width 80 height 10
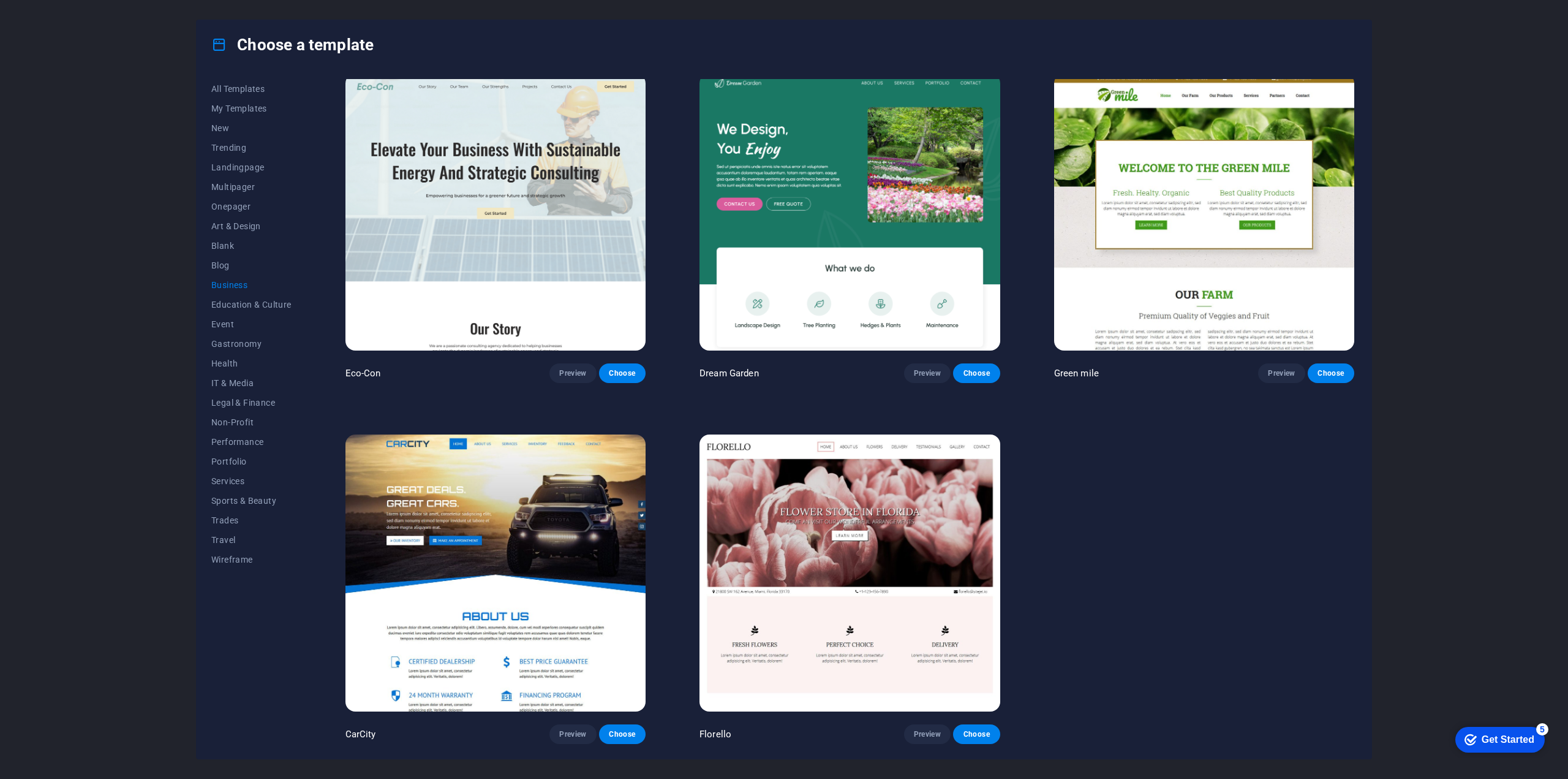
scroll to position [0, 0]
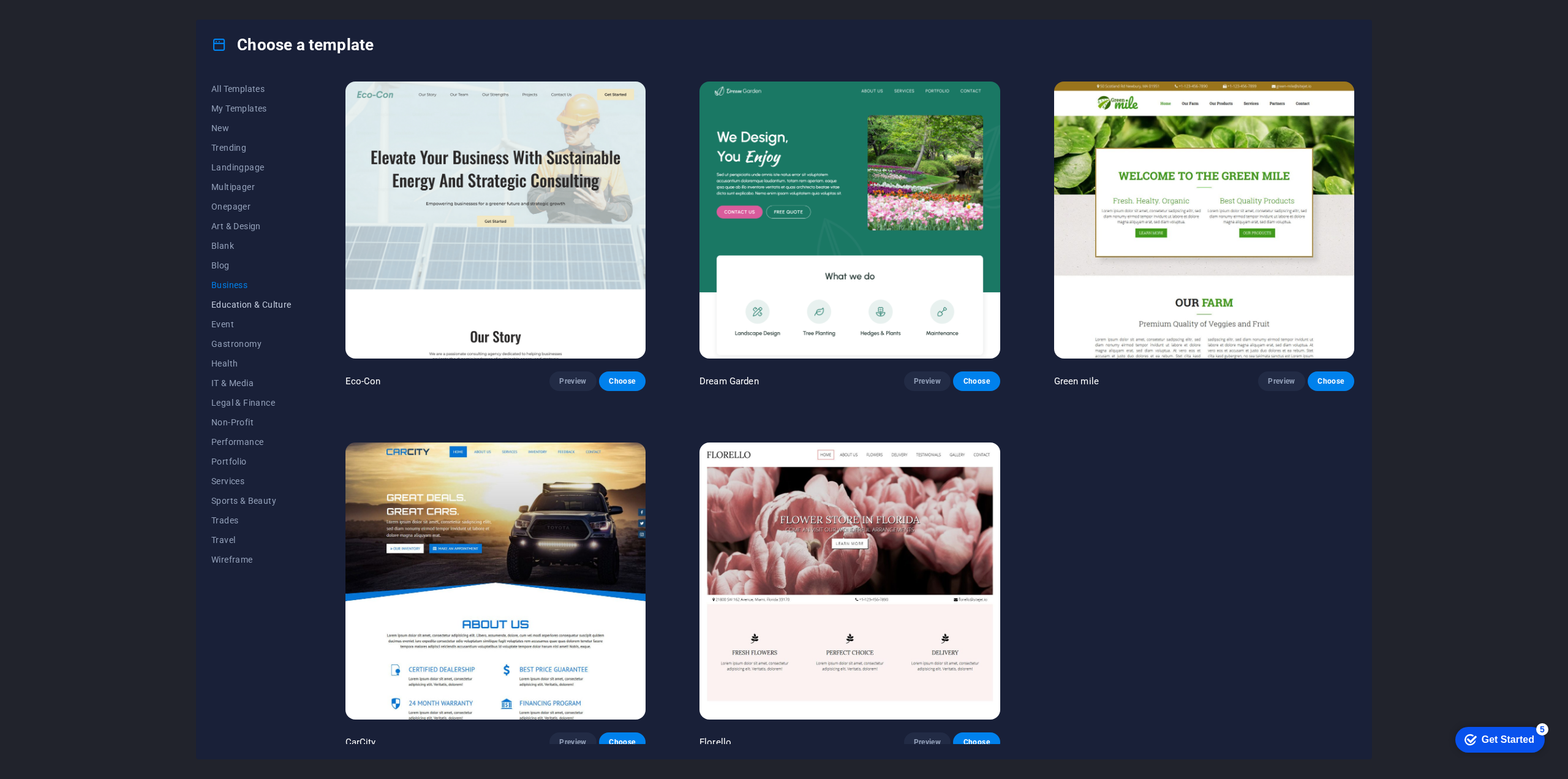
click at [290, 309] on button "Education & Culture" at bounding box center [251, 304] width 80 height 19
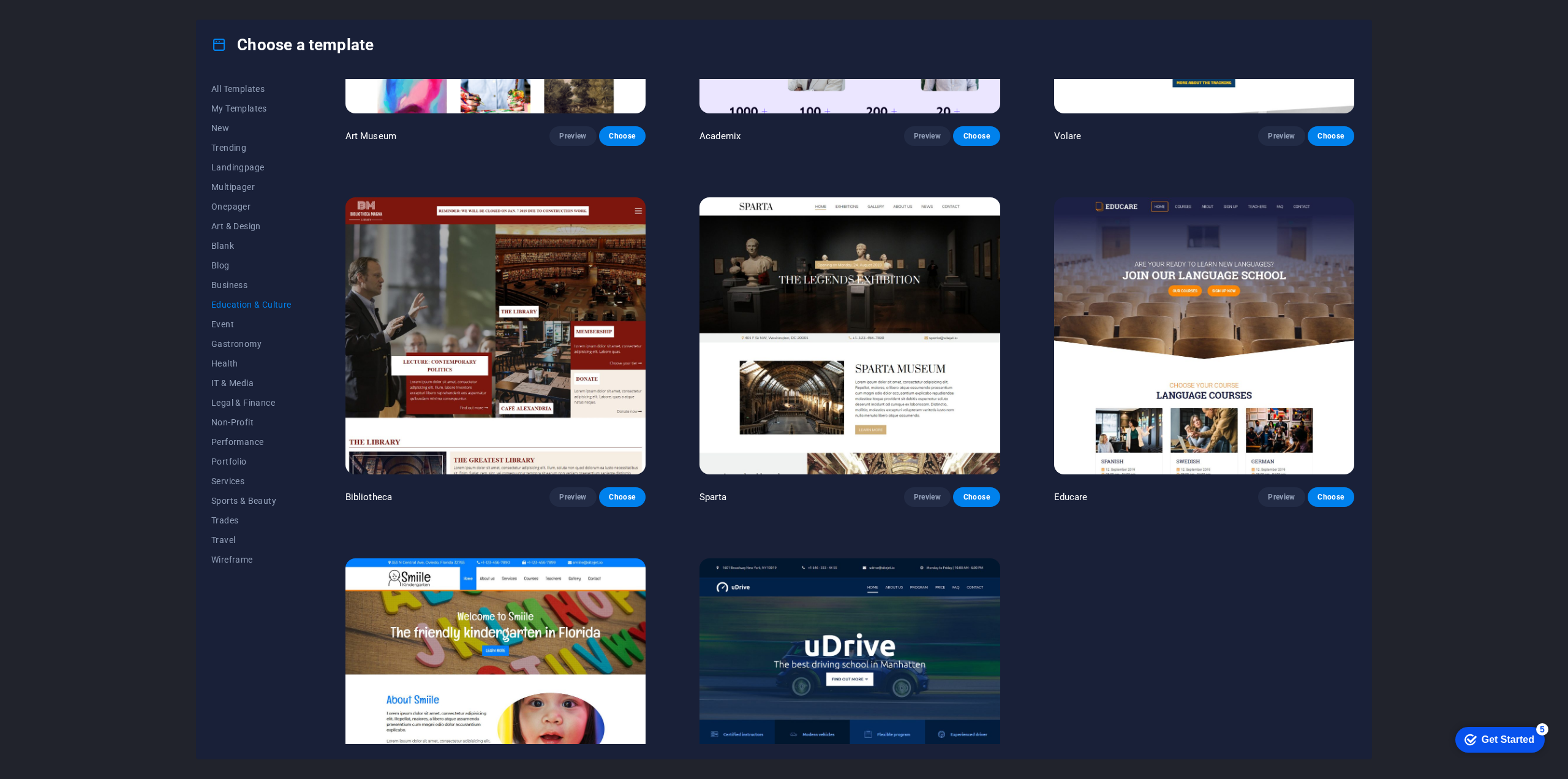
scroll to position [242, 0]
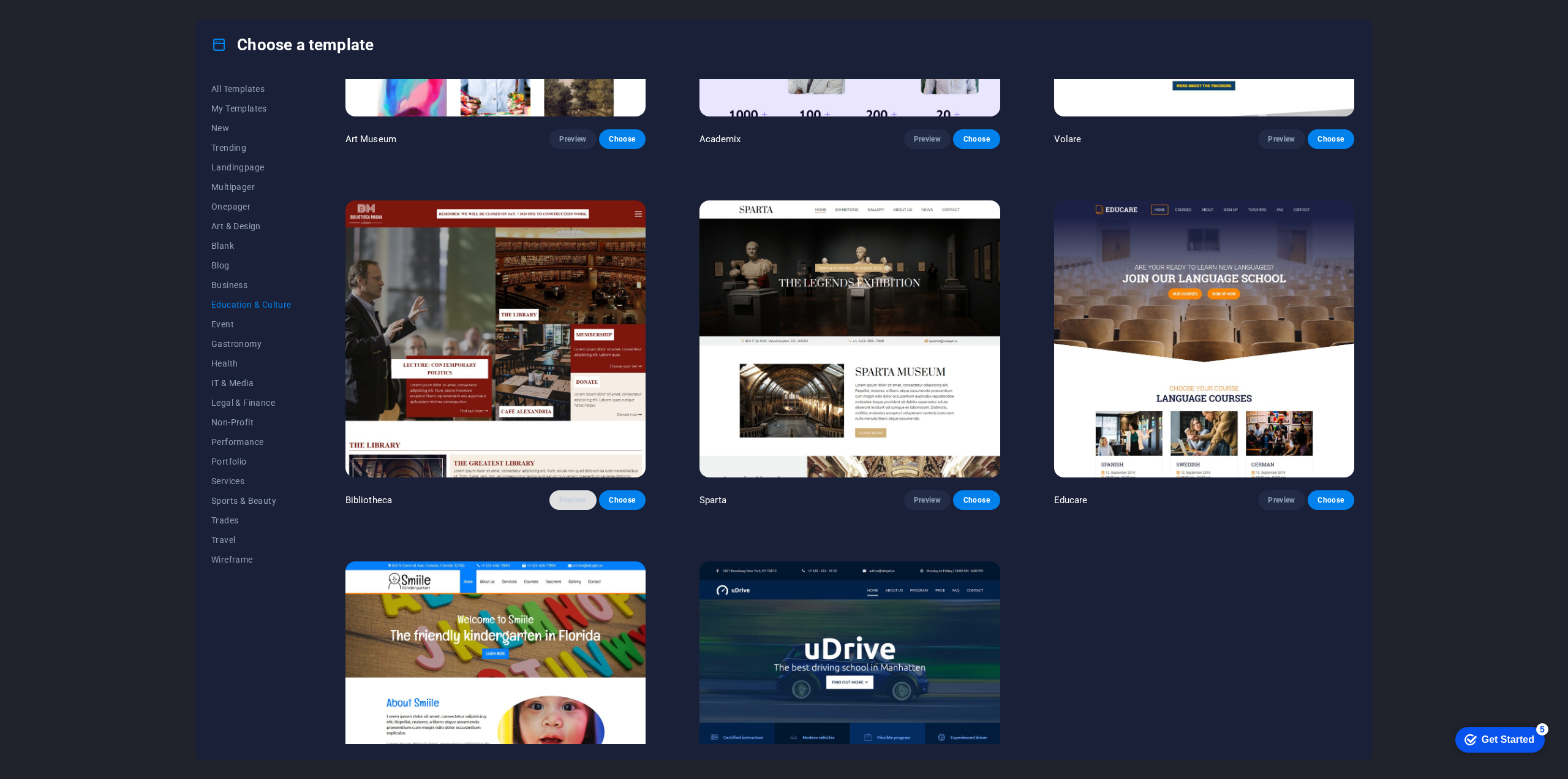
click at [565, 495] on span "Preview" at bounding box center [572, 500] width 27 height 10
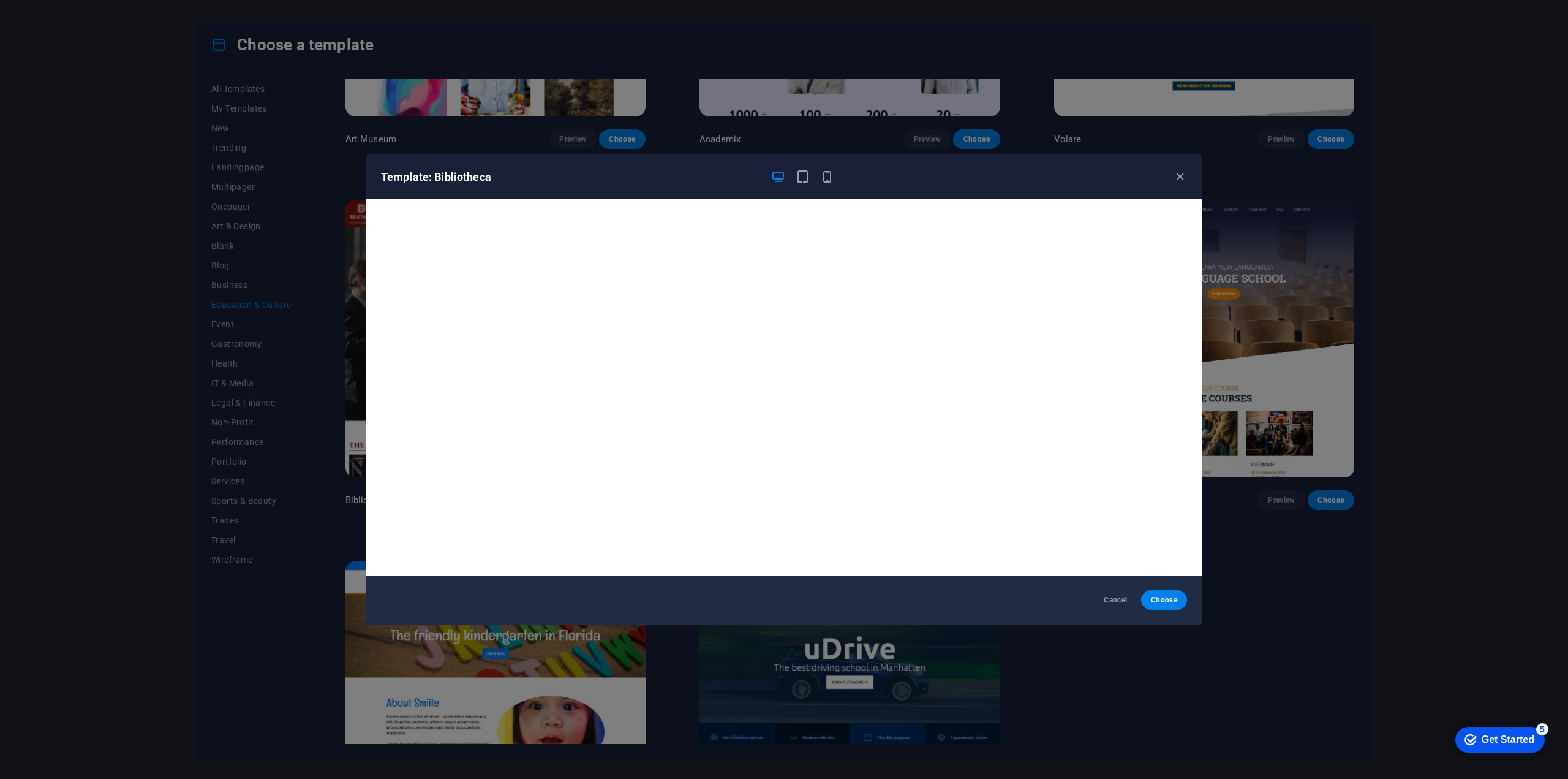
click at [804, 170] on div at bounding box center [802, 177] width 64 height 15
click at [804, 178] on icon "button" at bounding box center [802, 176] width 14 height 14
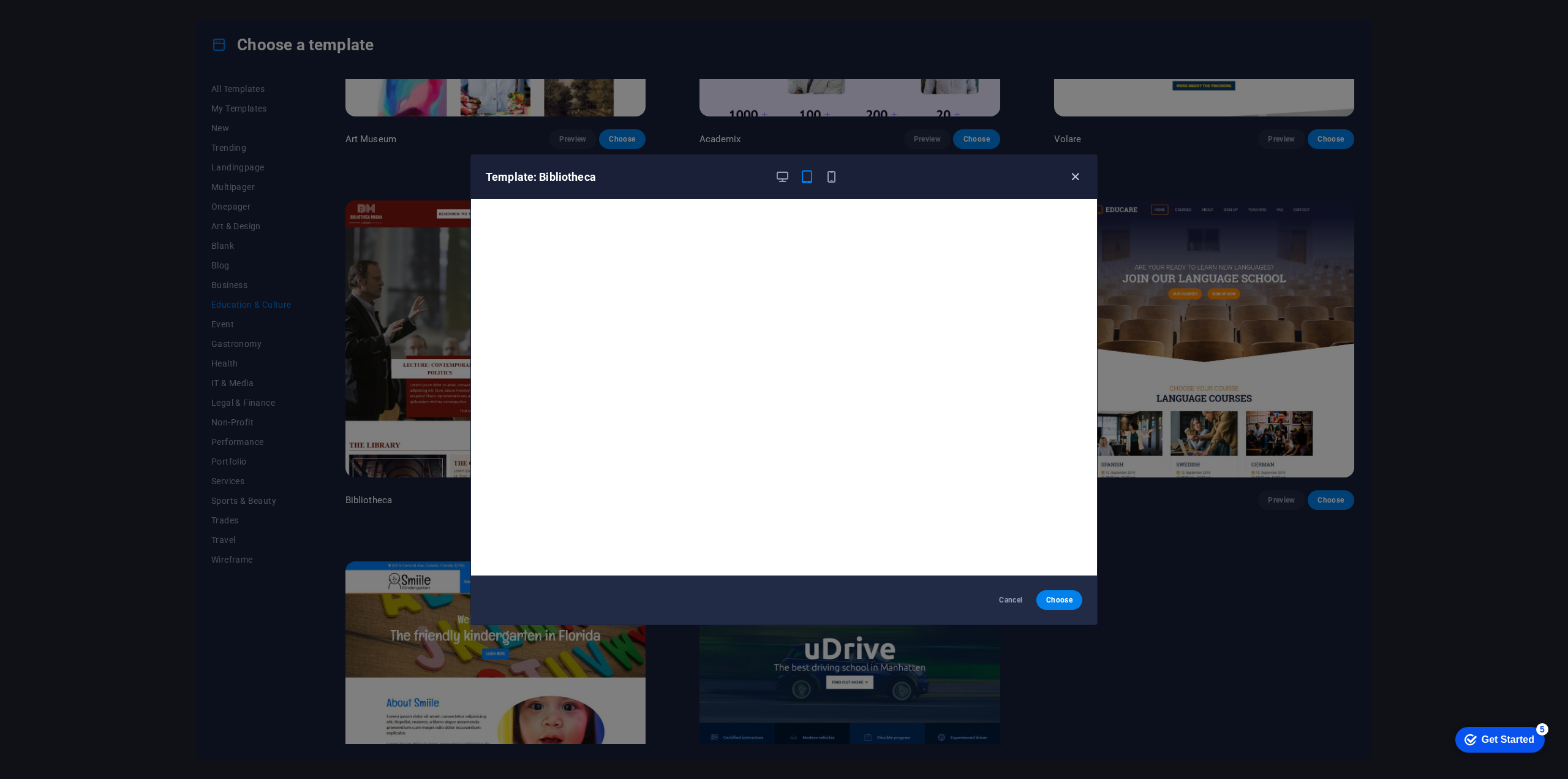
click at [1077, 175] on icon "button" at bounding box center [1075, 176] width 14 height 14
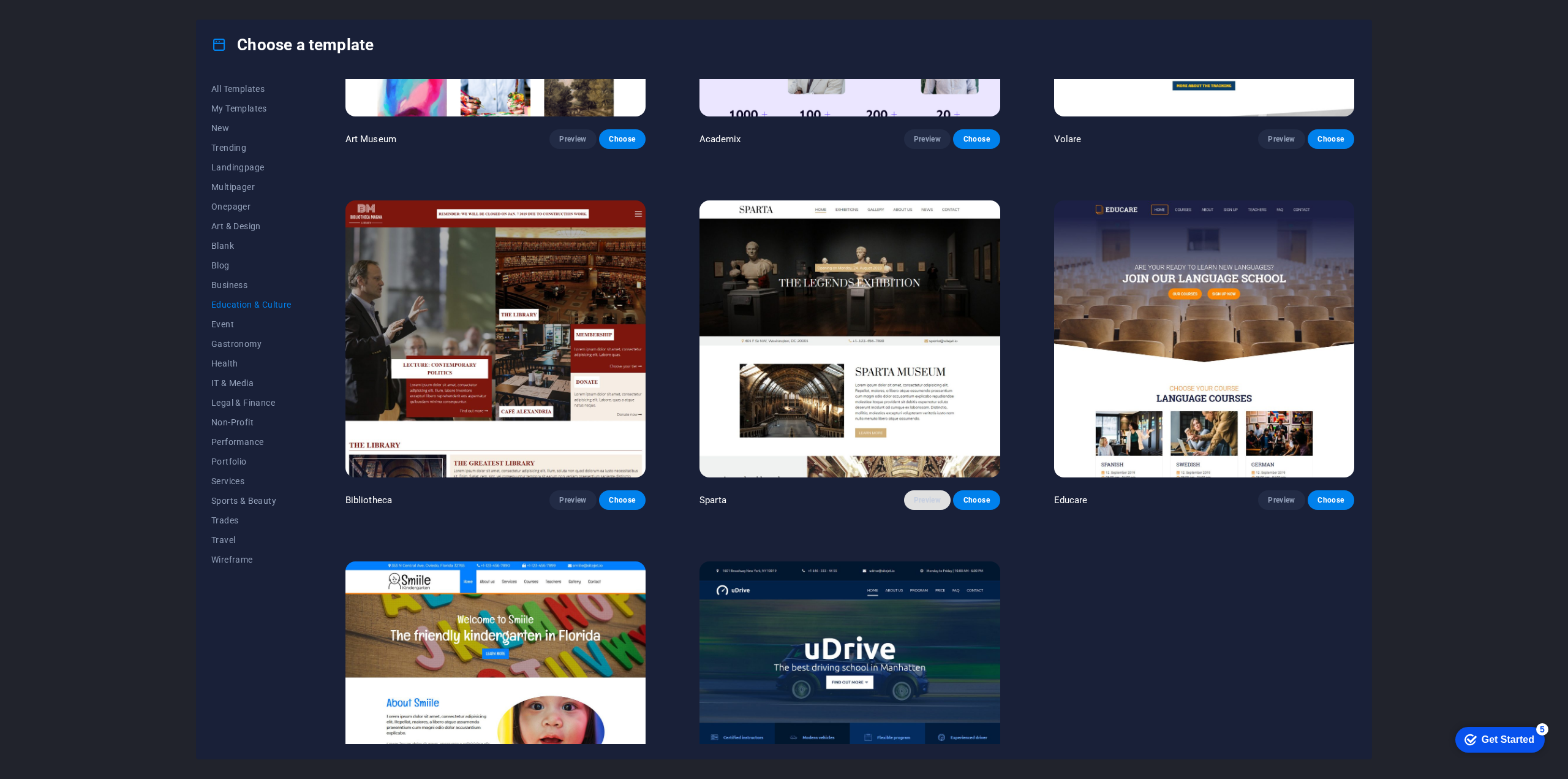
click at [921, 495] on span "Preview" at bounding box center [927, 500] width 27 height 10
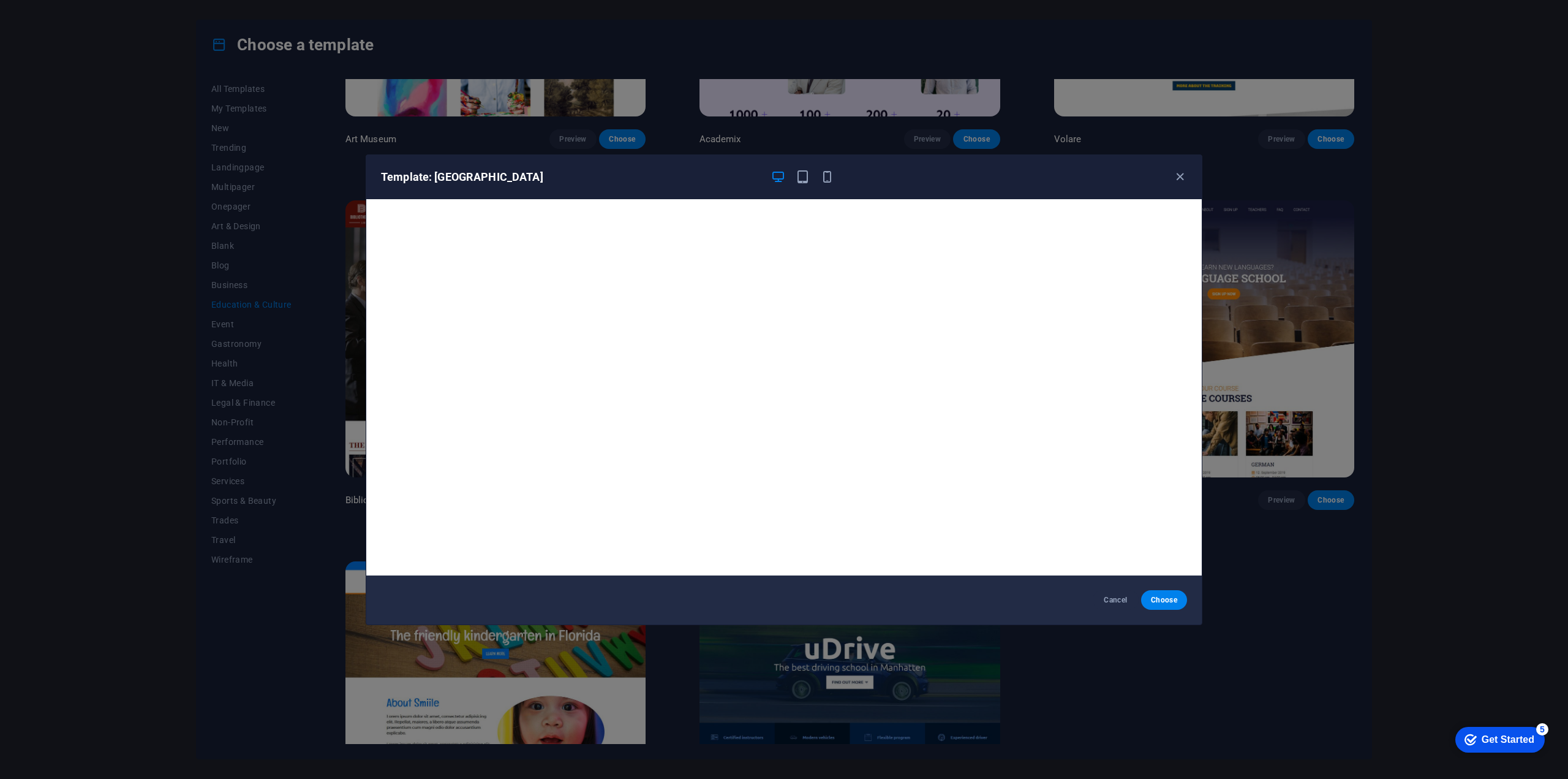
click at [1337, 552] on div "Template: Sparta Cancel Choose" at bounding box center [784, 389] width 1568 height 779
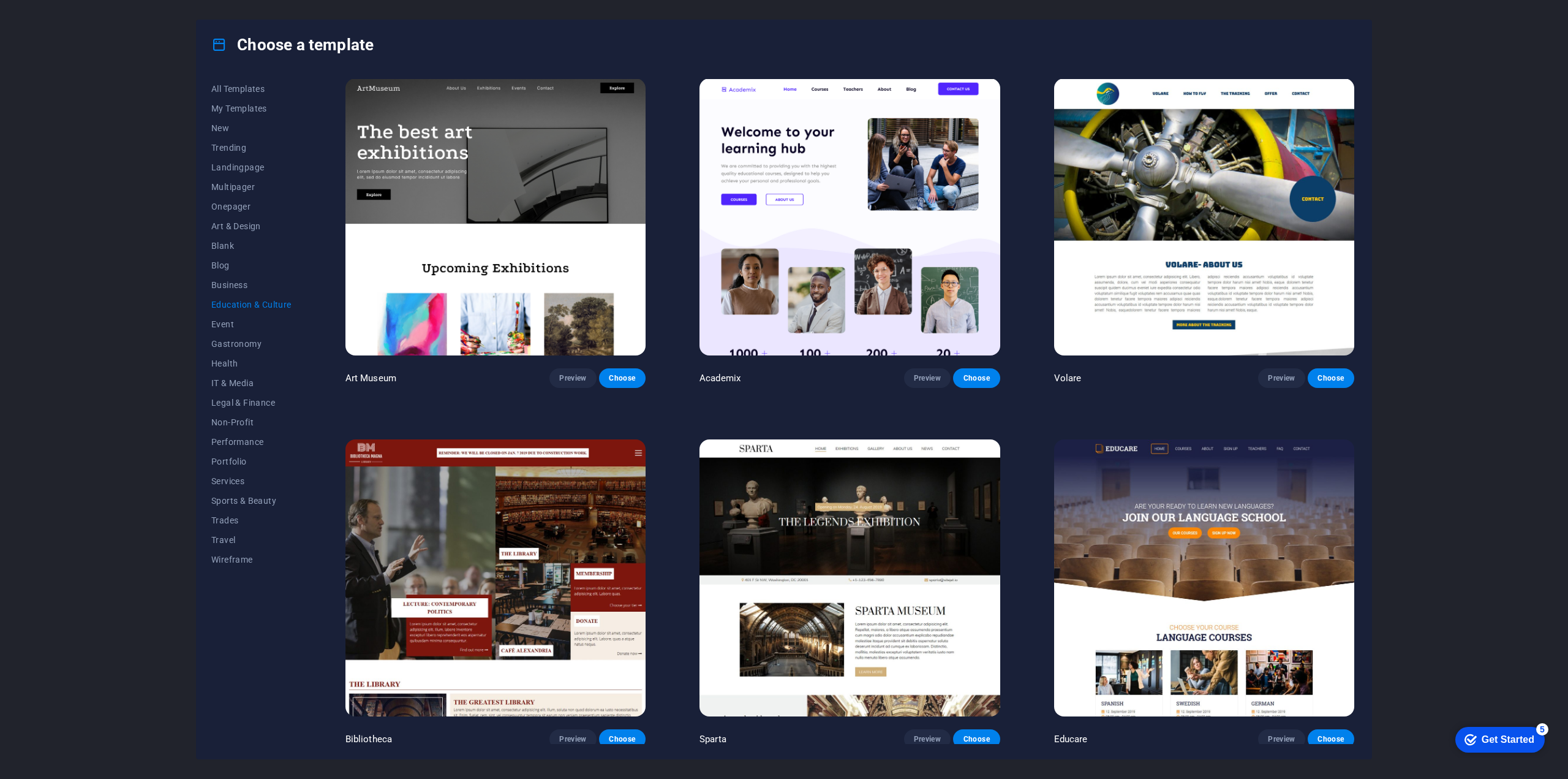
scroll to position [0, 0]
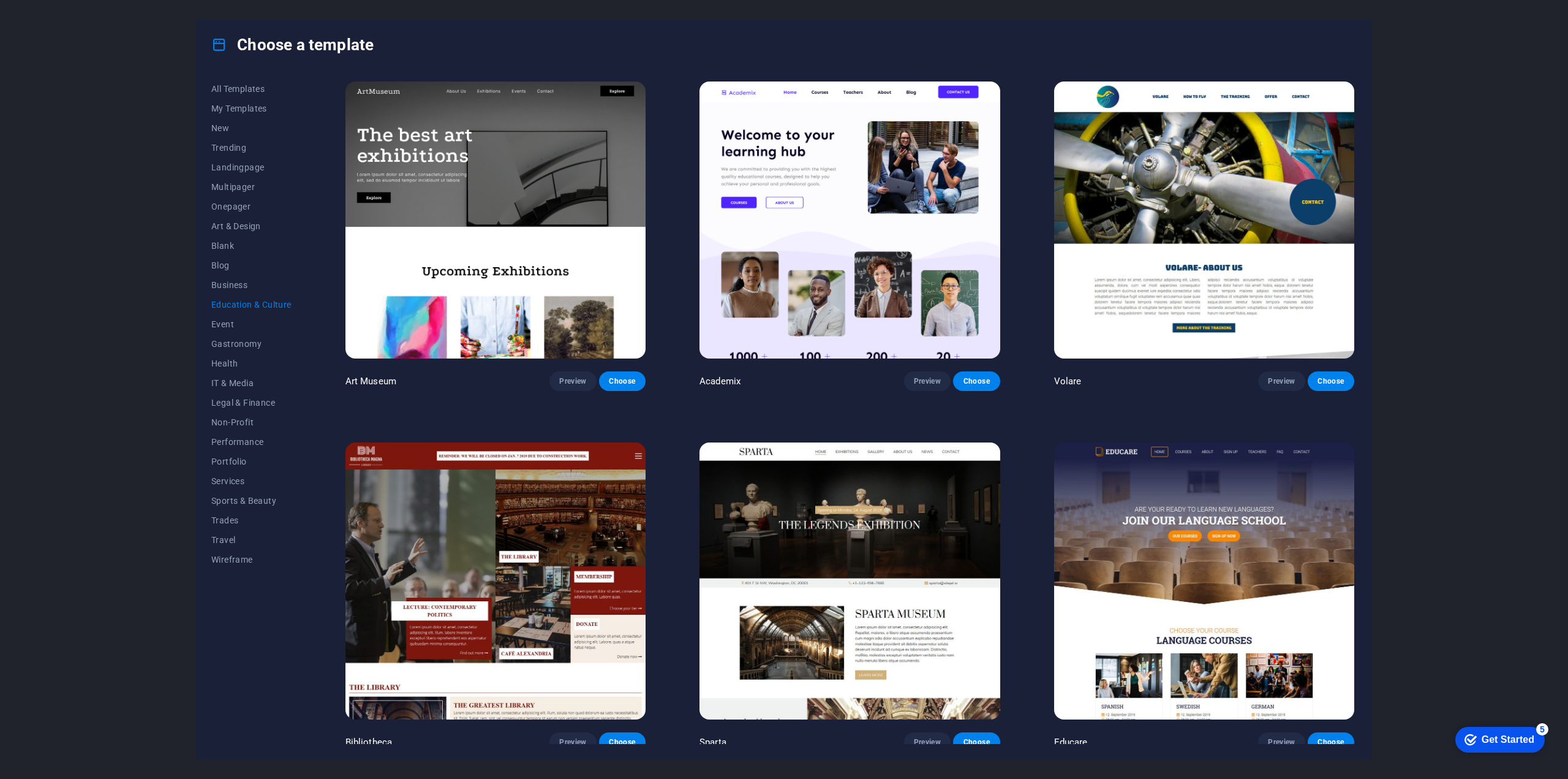
drag, startPoint x: 1358, startPoint y: 163, endPoint x: 1337, endPoint y: 151, distance: 24.2
